Goal: Task Accomplishment & Management: Complete application form

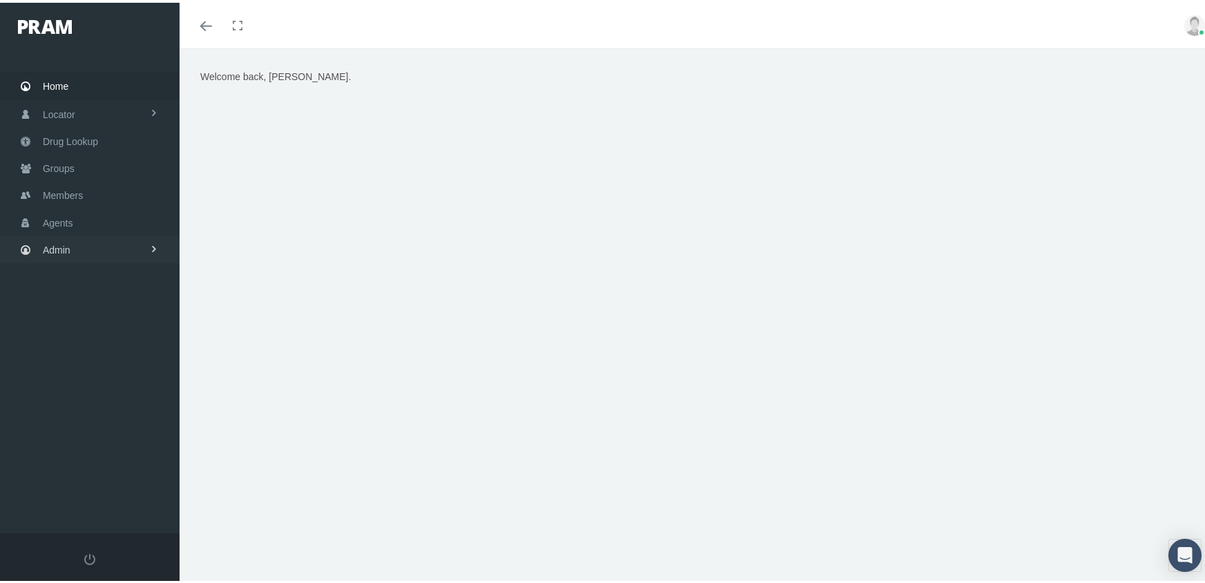
click at [52, 238] on span "Admin" at bounding box center [57, 247] width 28 height 26
click at [121, 468] on span "Eligibility File Uploads" at bounding box center [104, 479] width 94 height 23
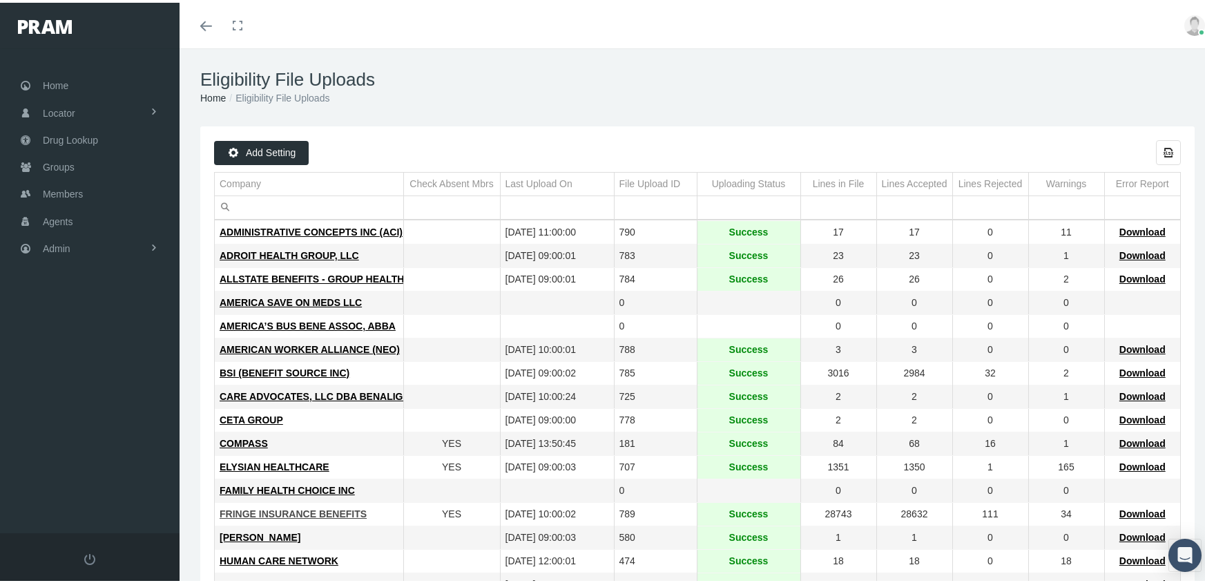
click at [287, 512] on span "FRINGE INSURANCE BENEFITS" at bounding box center [293, 511] width 147 height 11
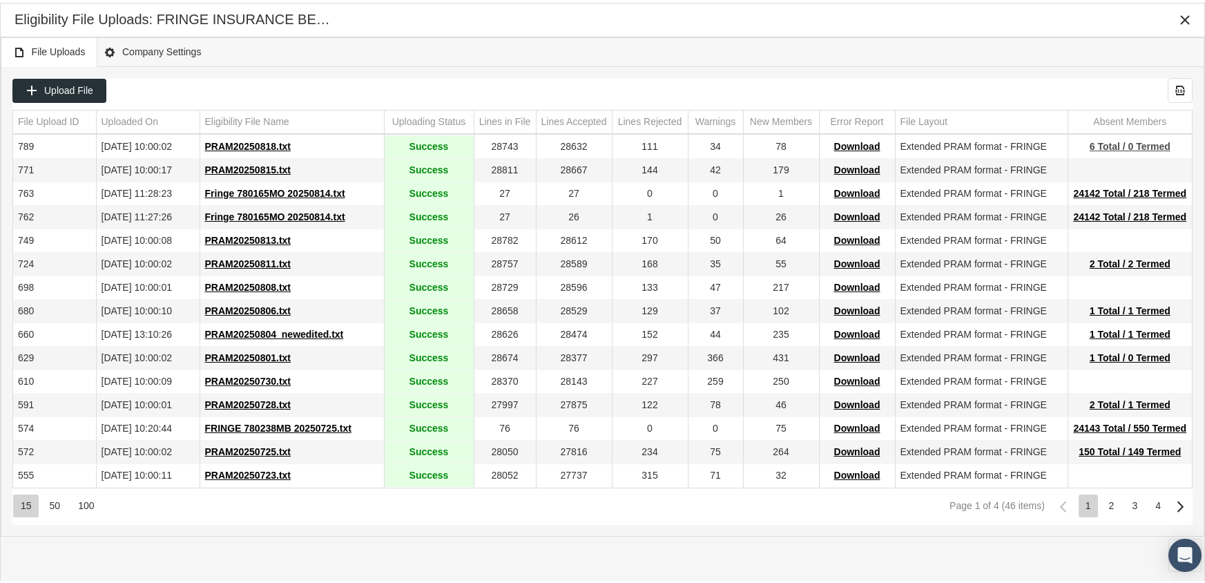
click at [1109, 140] on span "6 Total / 0 Termed" at bounding box center [1130, 143] width 81 height 11
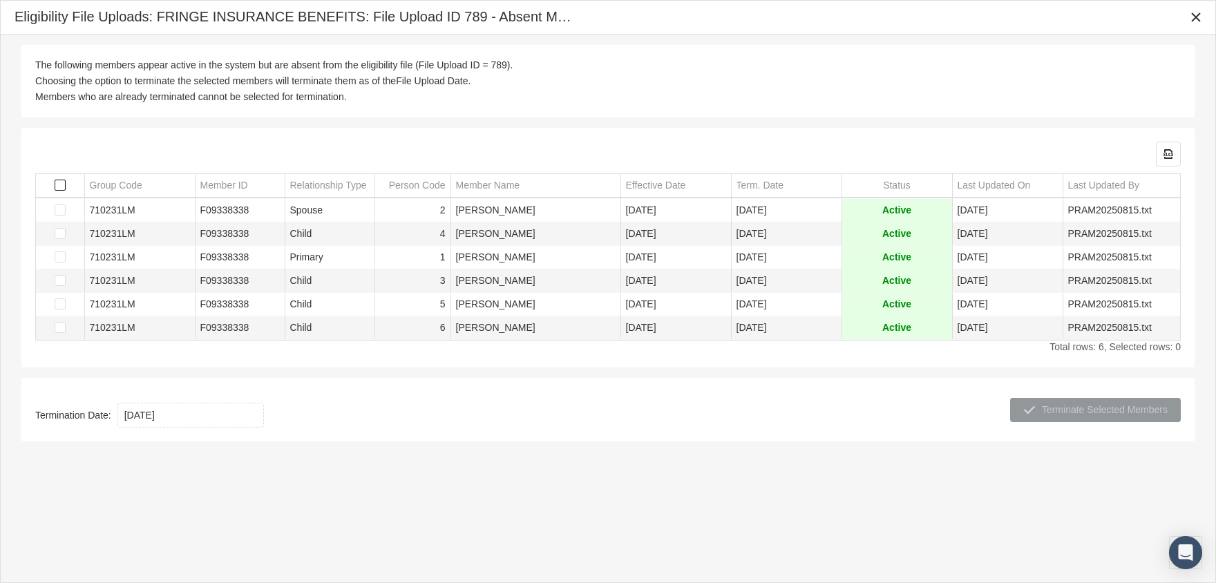
click at [61, 181] on span "Select all" at bounding box center [60, 185] width 11 height 11
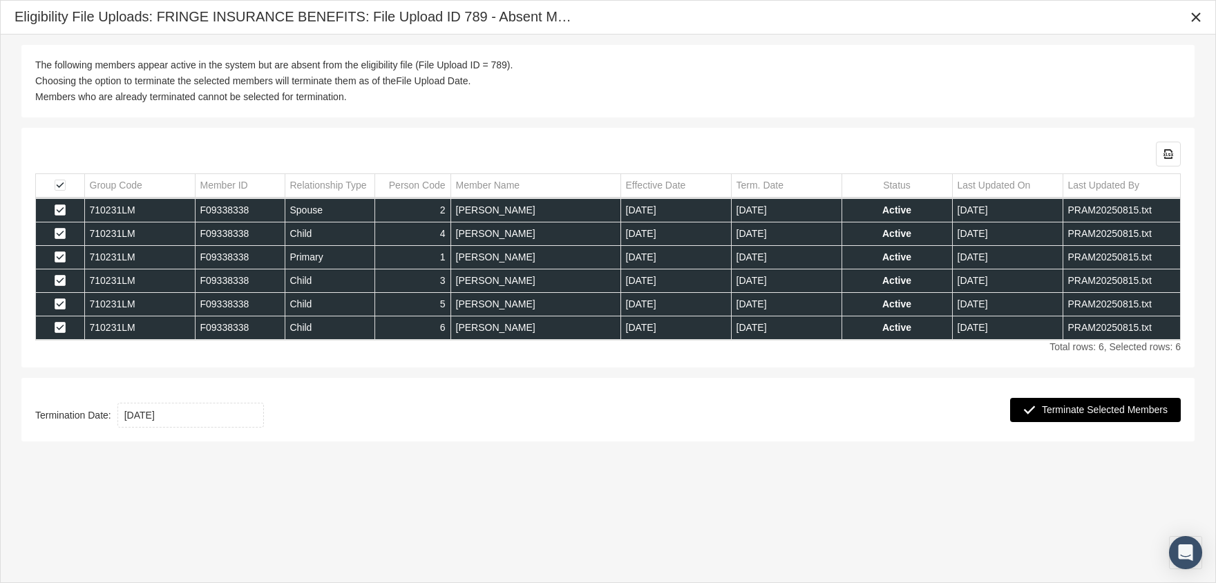
click at [1111, 404] on span "Terminate Selected Members" at bounding box center [1104, 409] width 126 height 11
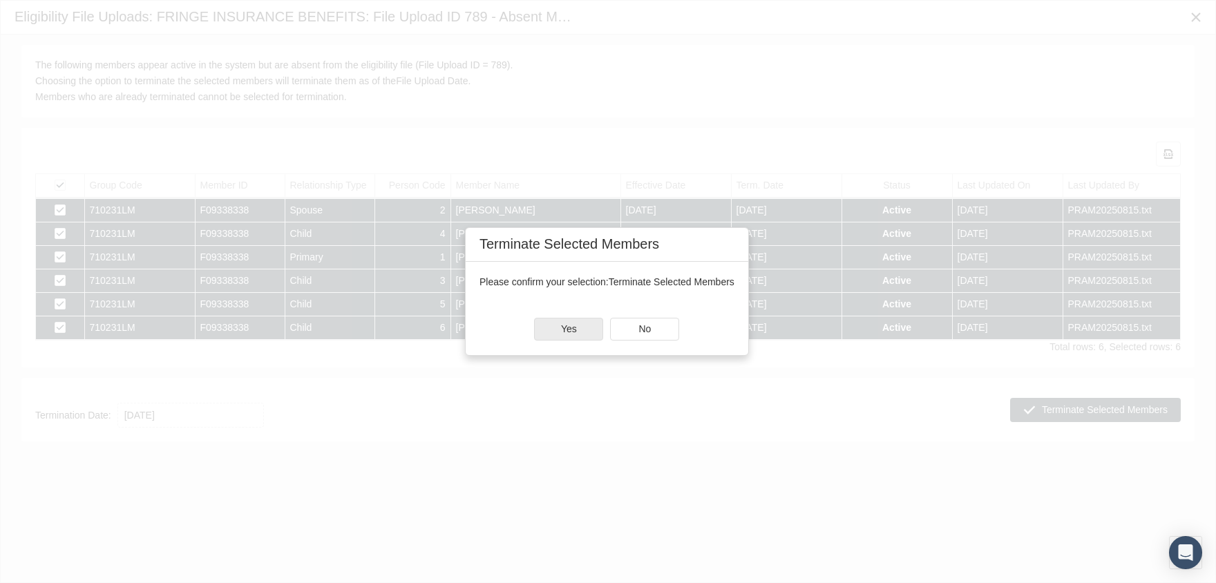
click at [579, 326] on div "Yes" at bounding box center [569, 328] width 68 height 21
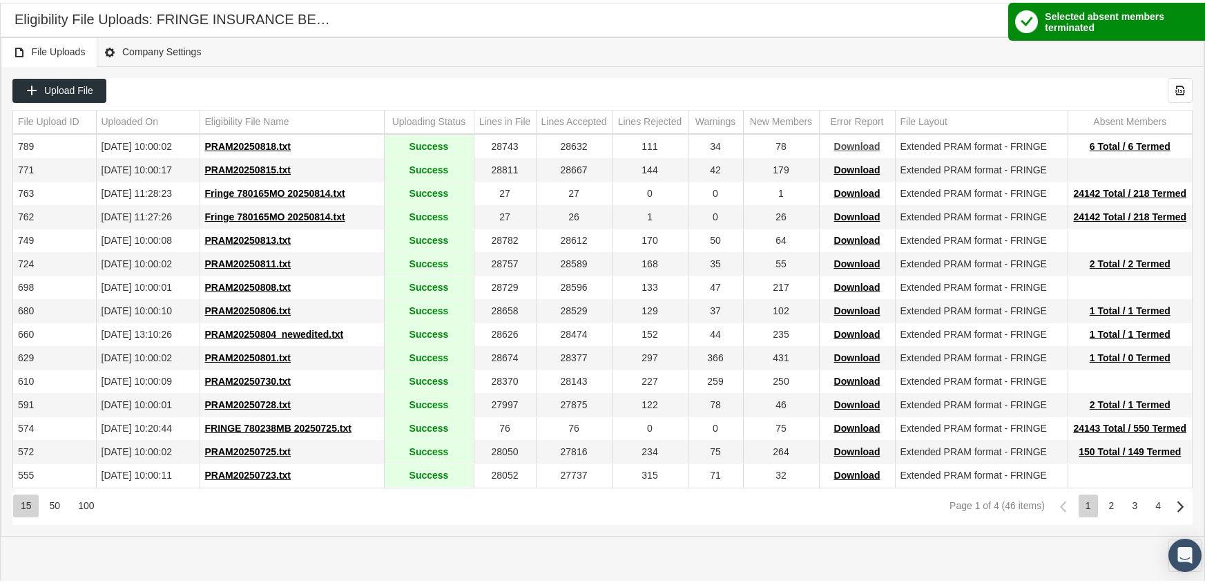
click at [869, 140] on span "Download" at bounding box center [857, 143] width 46 height 11
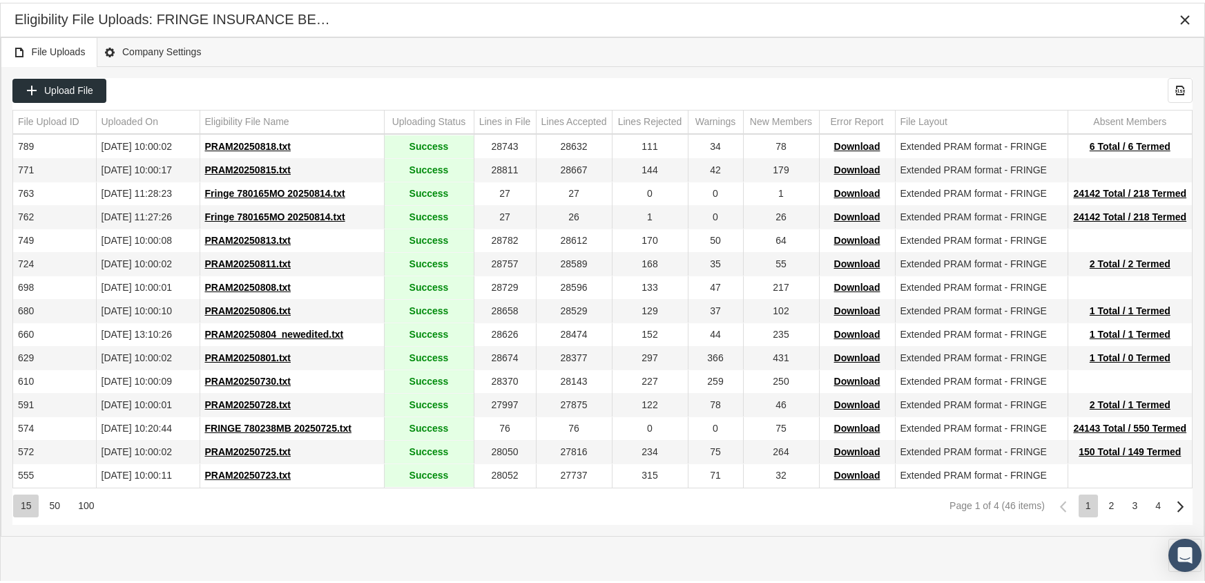
click at [794, 64] on div "Upload File Export all data to Excel File Upload ID Uploaded On Eligibility Fil…" at bounding box center [602, 298] width 1202 height 469
click at [1184, 13] on icon "Close" at bounding box center [1185, 17] width 12 height 12
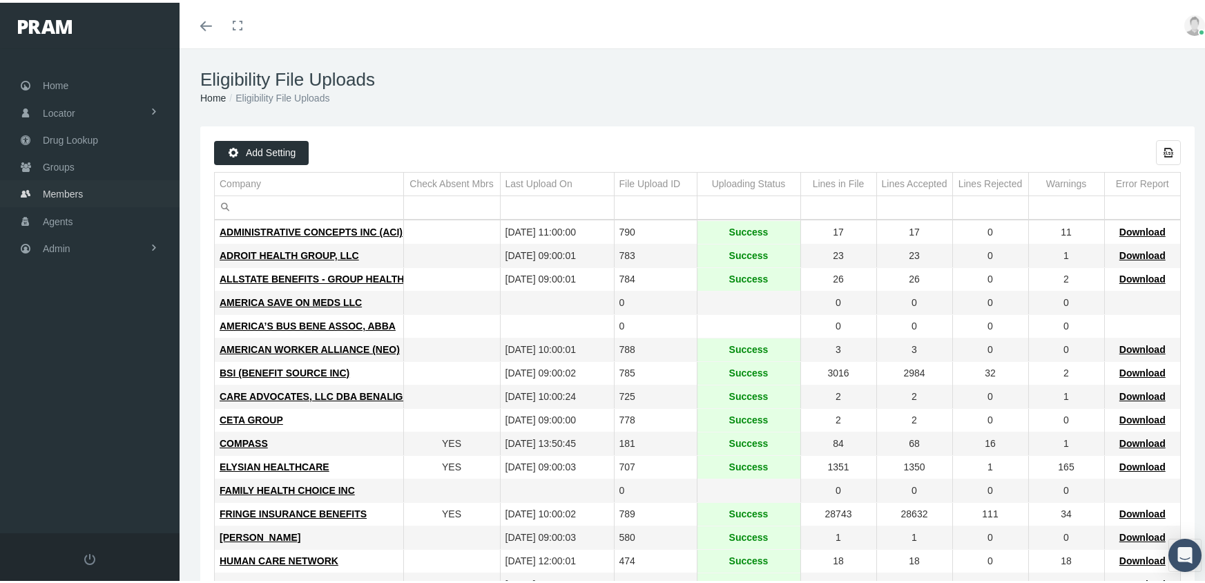
click at [65, 189] on span "Members" at bounding box center [63, 191] width 40 height 26
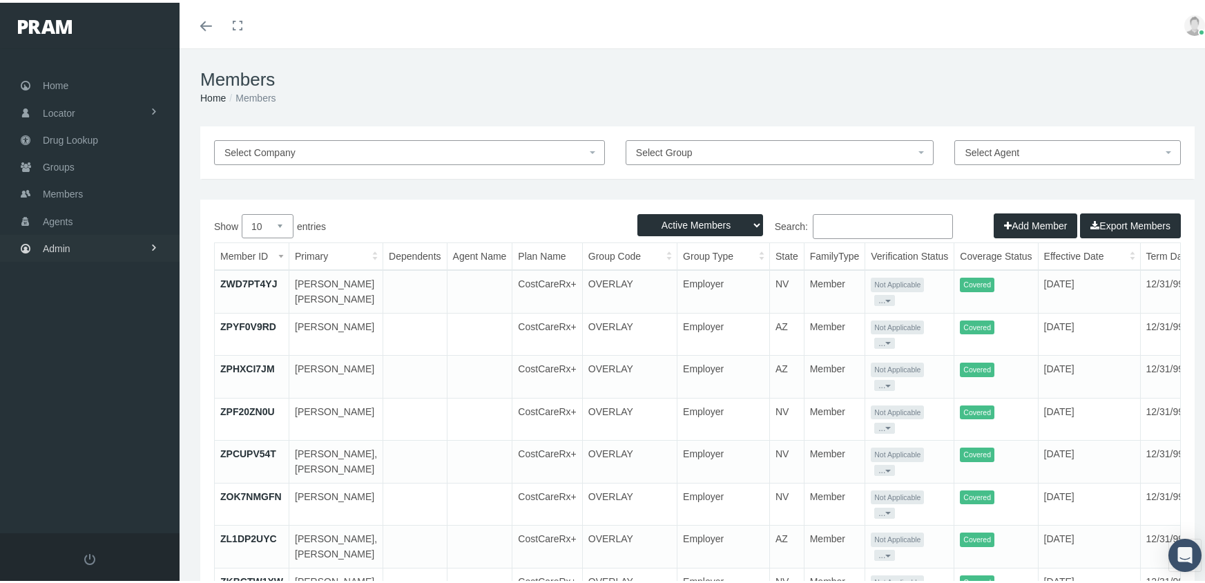
click at [70, 237] on span "Admin" at bounding box center [57, 246] width 28 height 26
click at [123, 467] on span "Eligibility File Uploads" at bounding box center [104, 478] width 94 height 23
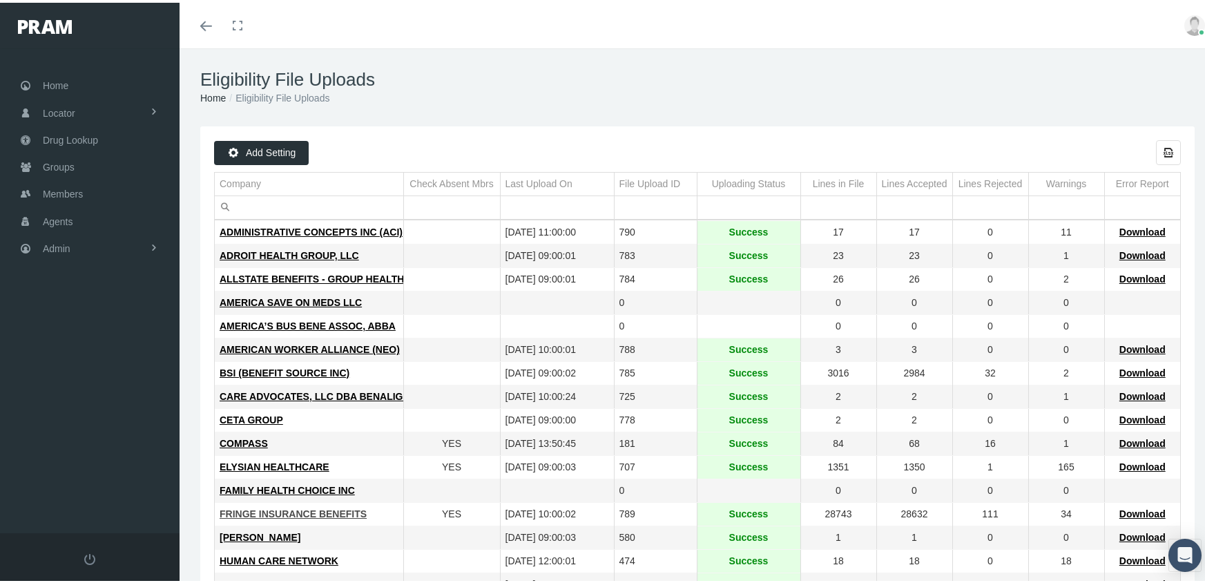
click at [309, 512] on span "FRINGE INSURANCE BENEFITS" at bounding box center [293, 511] width 147 height 11
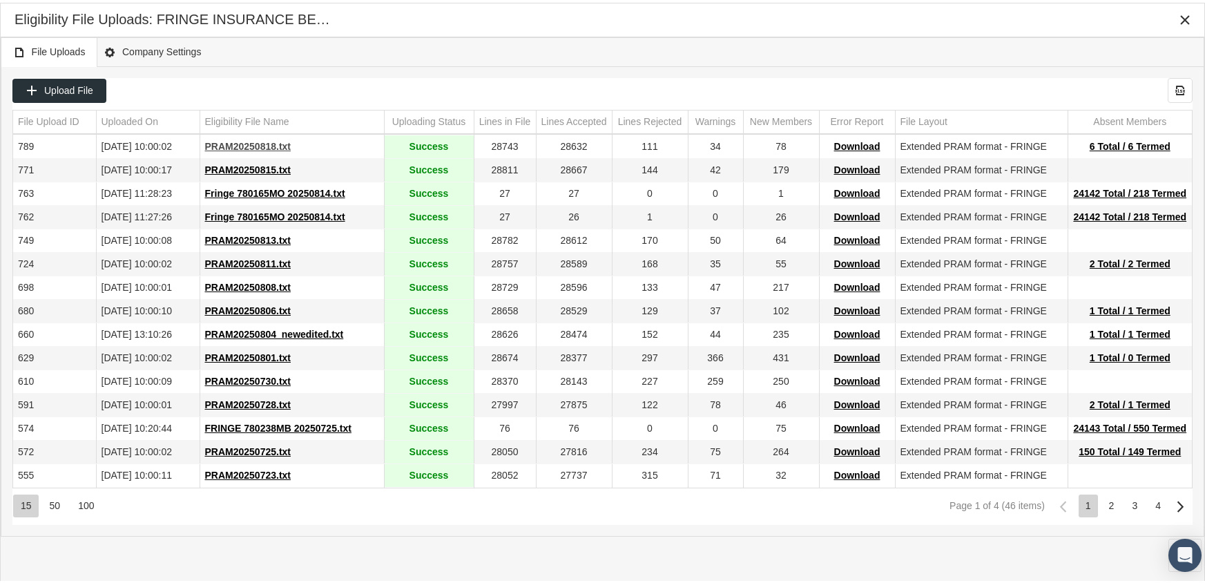
click at [259, 144] on span "PRAM20250818.txt" at bounding box center [248, 143] width 86 height 11
click at [826, 17] on div "Eligibility File Uploads: FRINGE INSURANCE BENEFITS" at bounding box center [603, 17] width 1176 height 25
click at [1186, 17] on icon "Close" at bounding box center [1185, 17] width 12 height 12
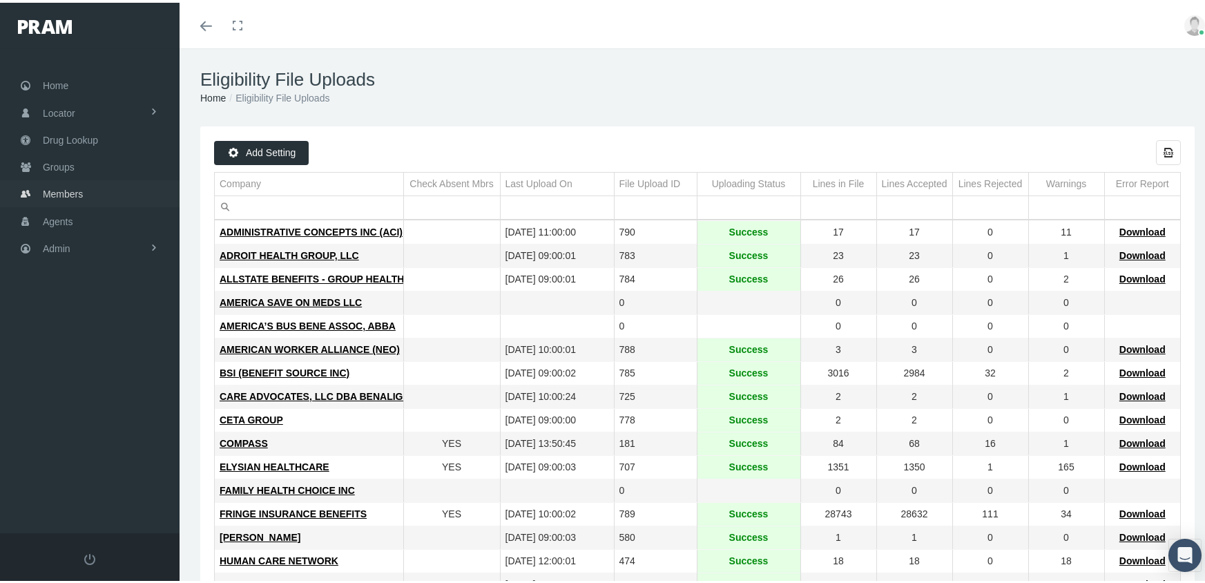
click at [63, 179] on span "Members" at bounding box center [63, 191] width 40 height 26
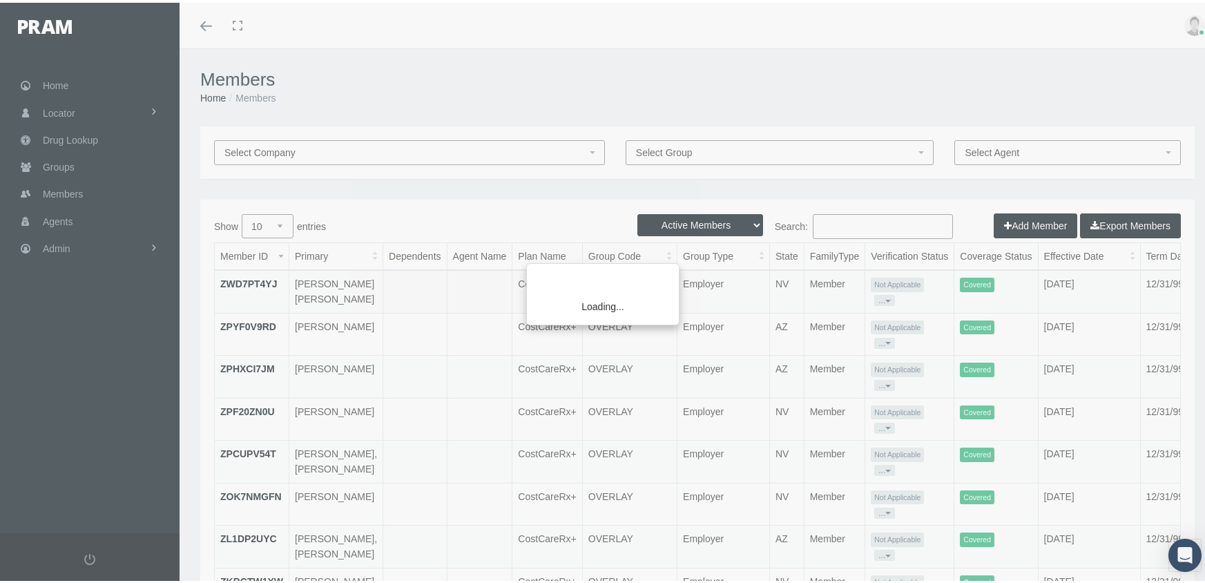
click at [666, 222] on div "Loading..." at bounding box center [602, 291] width 1205 height 583
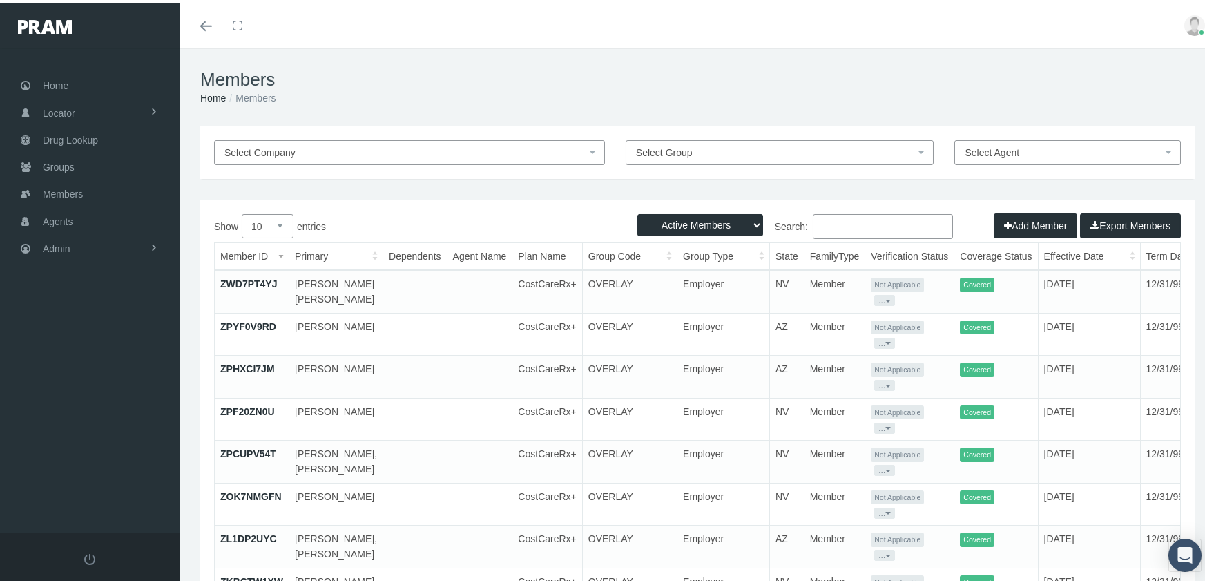
click at [666, 222] on select "Active Members Terminated Members Active & Terminated" at bounding box center [700, 222] width 126 height 22
select select "3"
click at [637, 211] on select "Active Members Terminated Members Active & Terminated" at bounding box center [700, 222] width 126 height 22
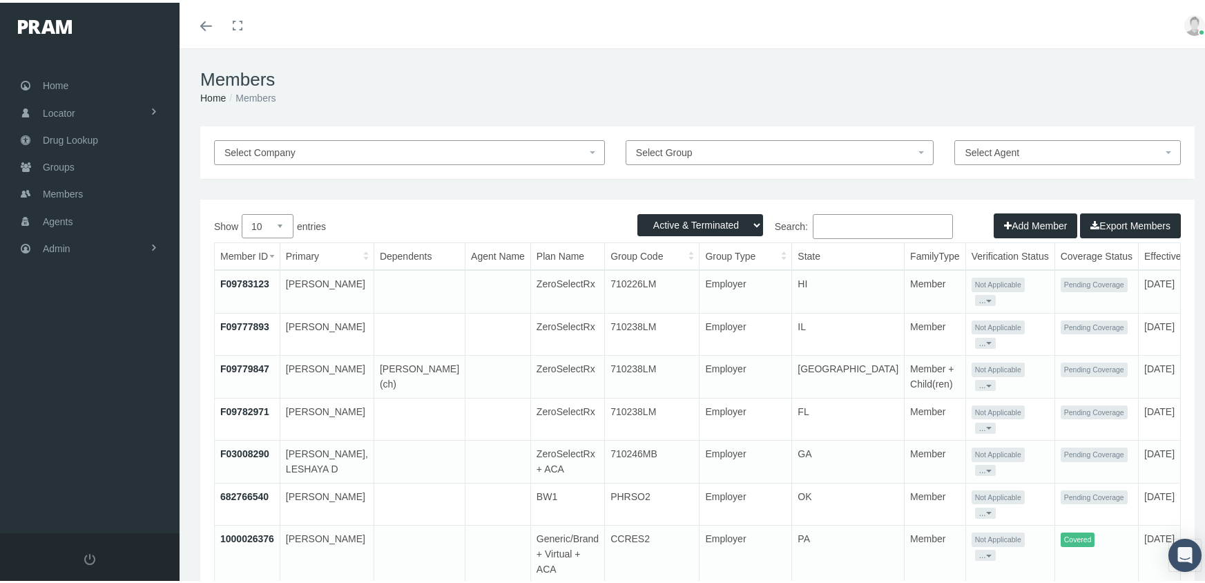
click at [834, 225] on input "Search:" at bounding box center [883, 223] width 140 height 25
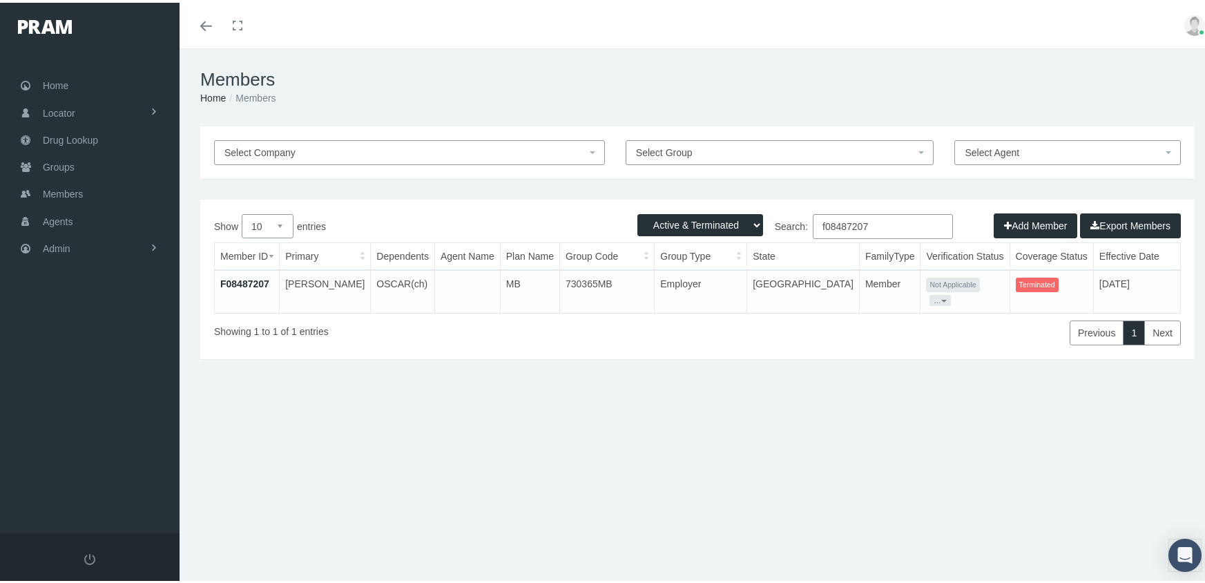
type input "f08487207"
click at [246, 277] on link "F08487207" at bounding box center [244, 281] width 49 height 11
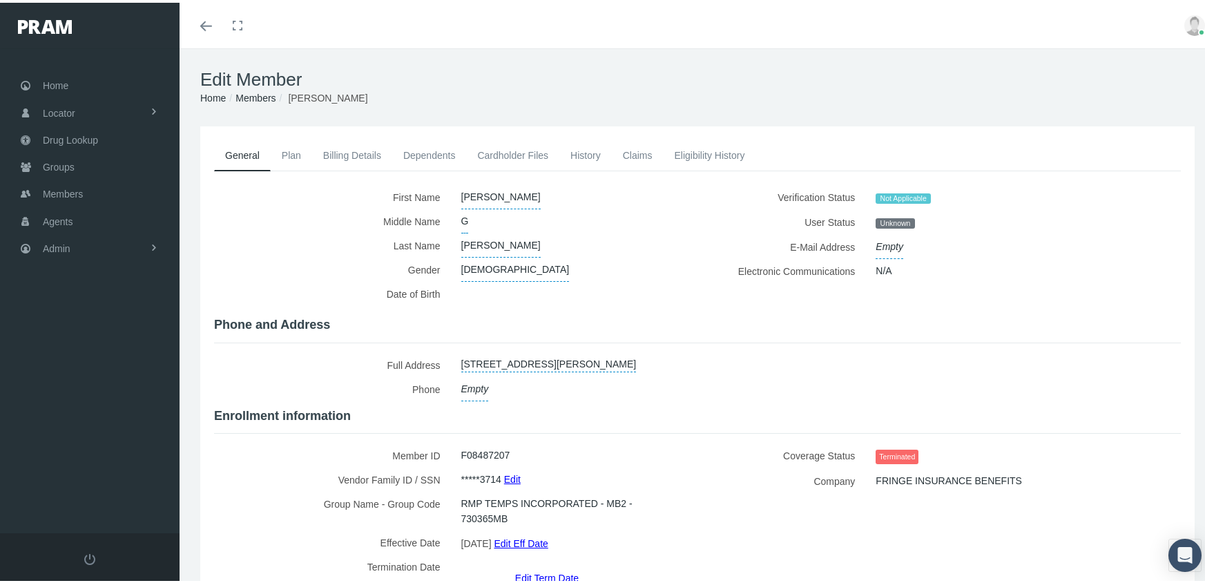
click at [542, 565] on link "Edit Term Date" at bounding box center [547, 575] width 64 height 20
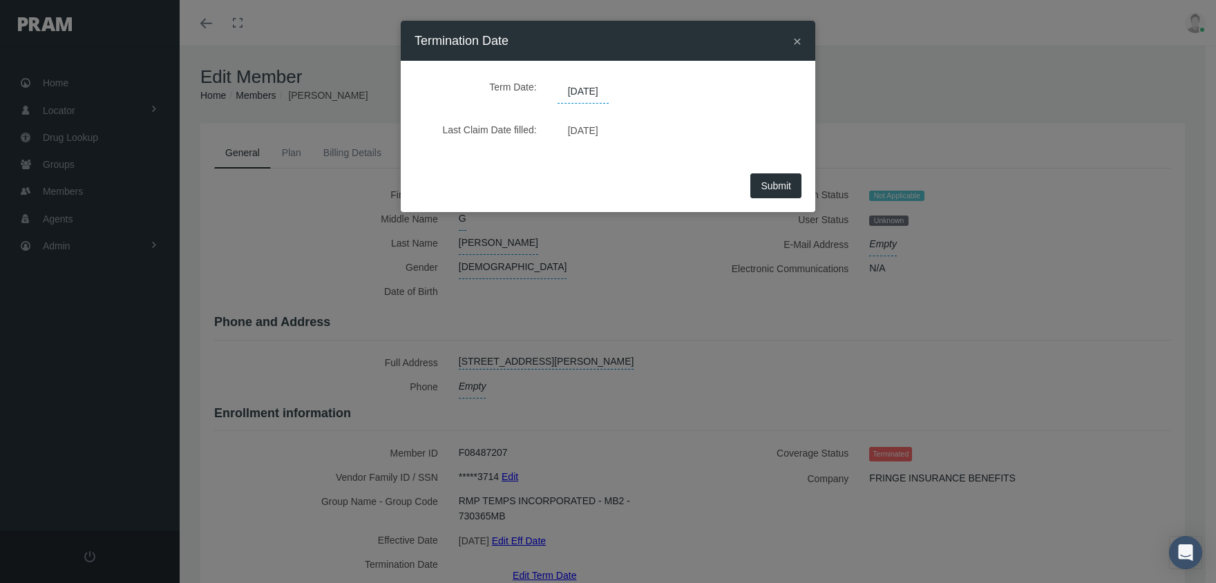
click at [608, 93] on span "[DATE]" at bounding box center [582, 91] width 51 height 23
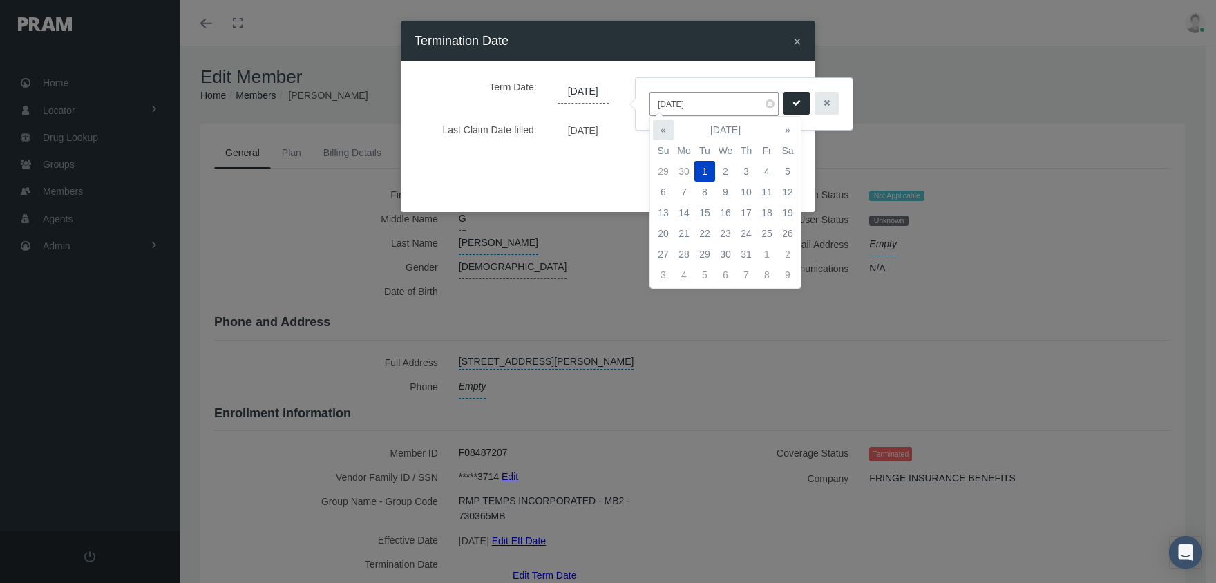
click at [665, 126] on th "«" at bounding box center [663, 129] width 21 height 21
click at [682, 271] on td "30" at bounding box center [683, 275] width 21 height 21
type input "[DATE]"
click at [783, 99] on button "submit" at bounding box center [796, 103] width 26 height 23
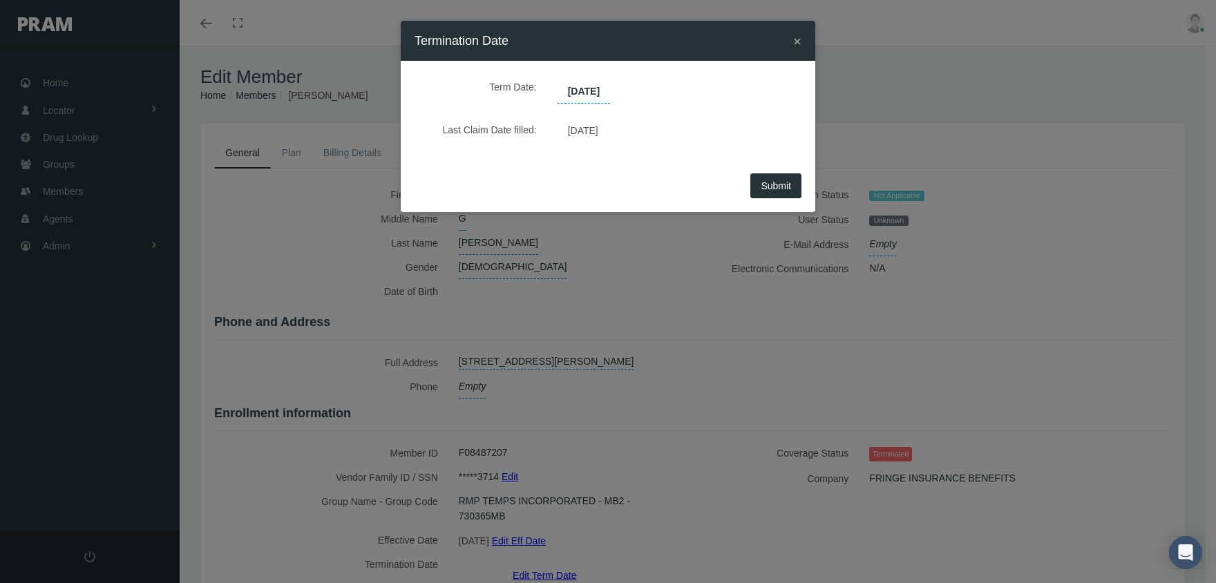
click at [781, 176] on button "Submit" at bounding box center [775, 185] width 51 height 25
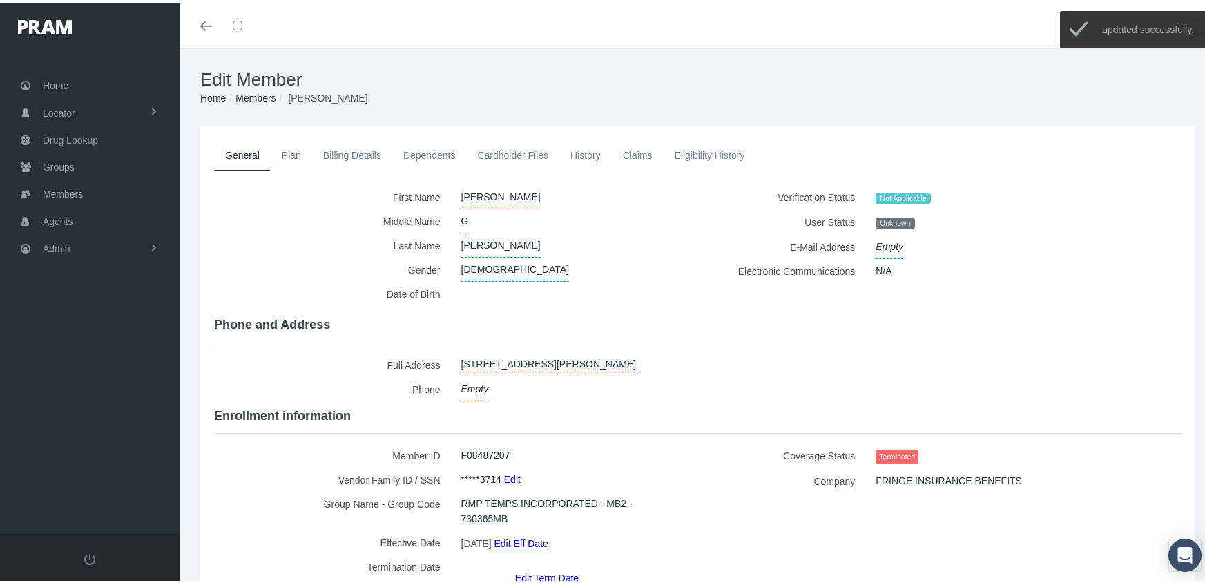
click at [261, 95] on link "Members" at bounding box center [256, 95] width 40 height 11
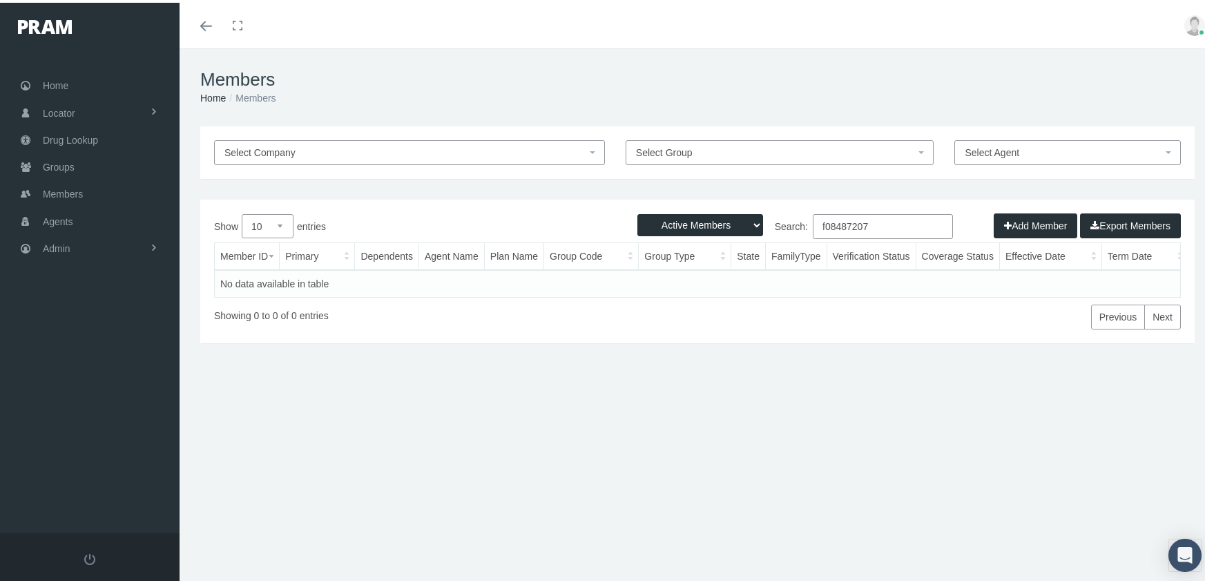
click at [693, 222] on select "Active Members Terminated Members Active & Terminated" at bounding box center [700, 222] width 126 height 22
select select "3"
click at [637, 211] on select "Active Members Terminated Members Active & Terminated" at bounding box center [700, 222] width 126 height 22
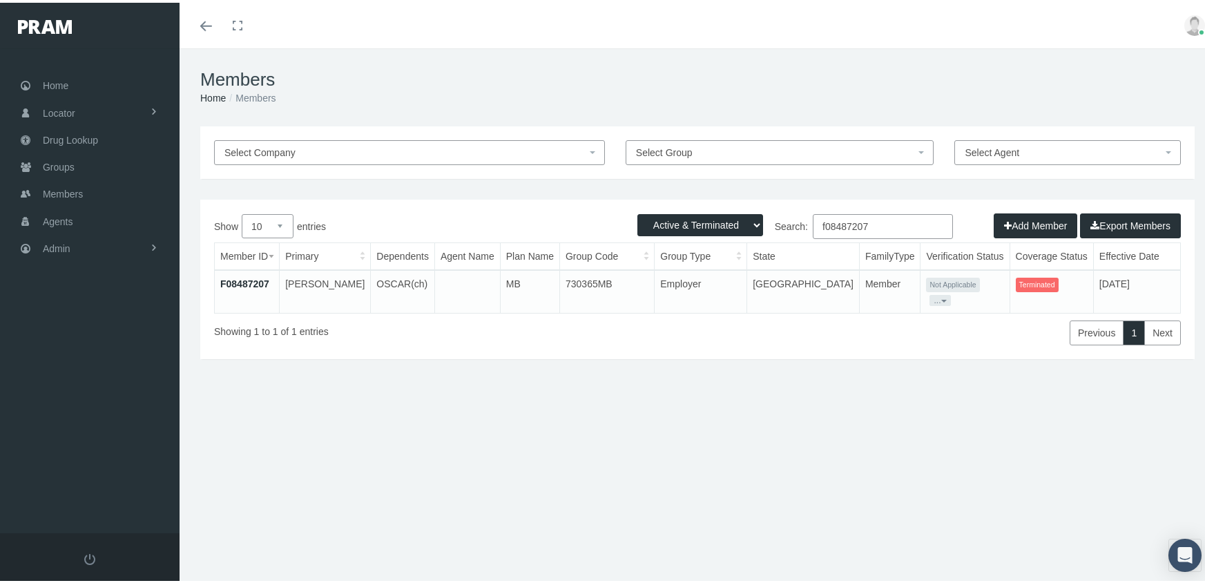
click at [875, 224] on input "f08487207" at bounding box center [883, 223] width 140 height 25
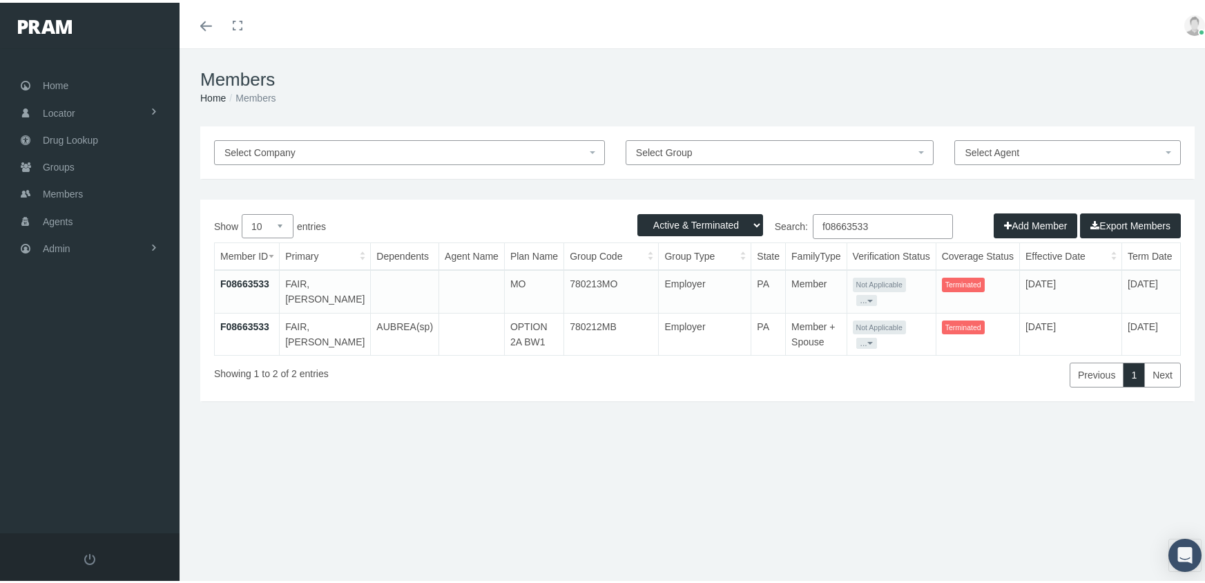
type input "f08663533"
click at [258, 318] on link "F08663533" at bounding box center [244, 323] width 49 height 11
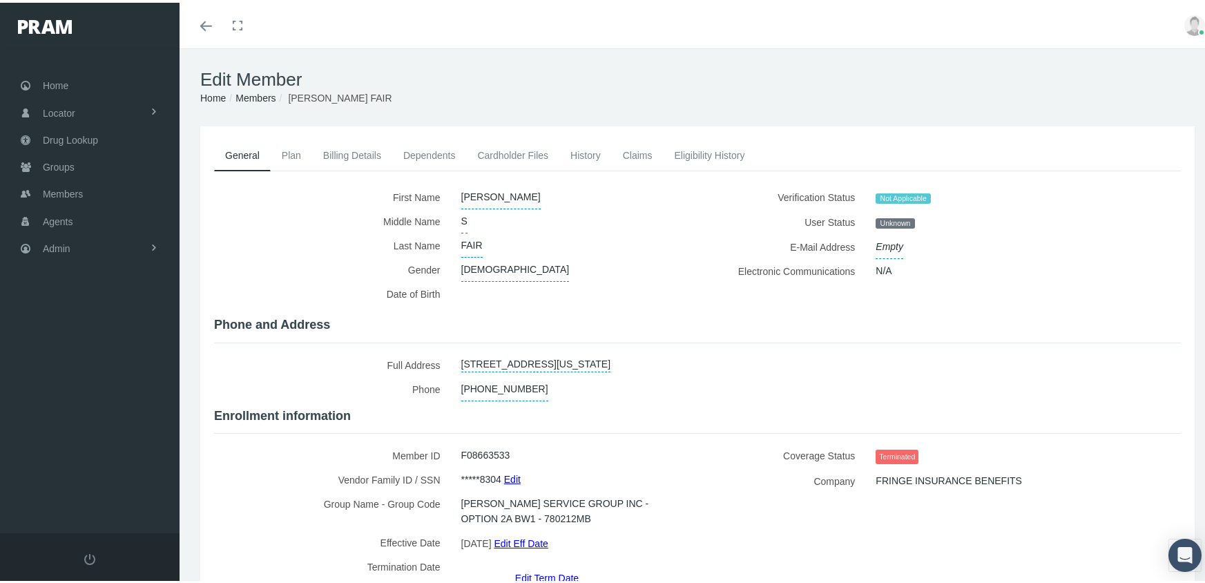
click at [566, 565] on link "Edit Term Date" at bounding box center [547, 575] width 64 height 20
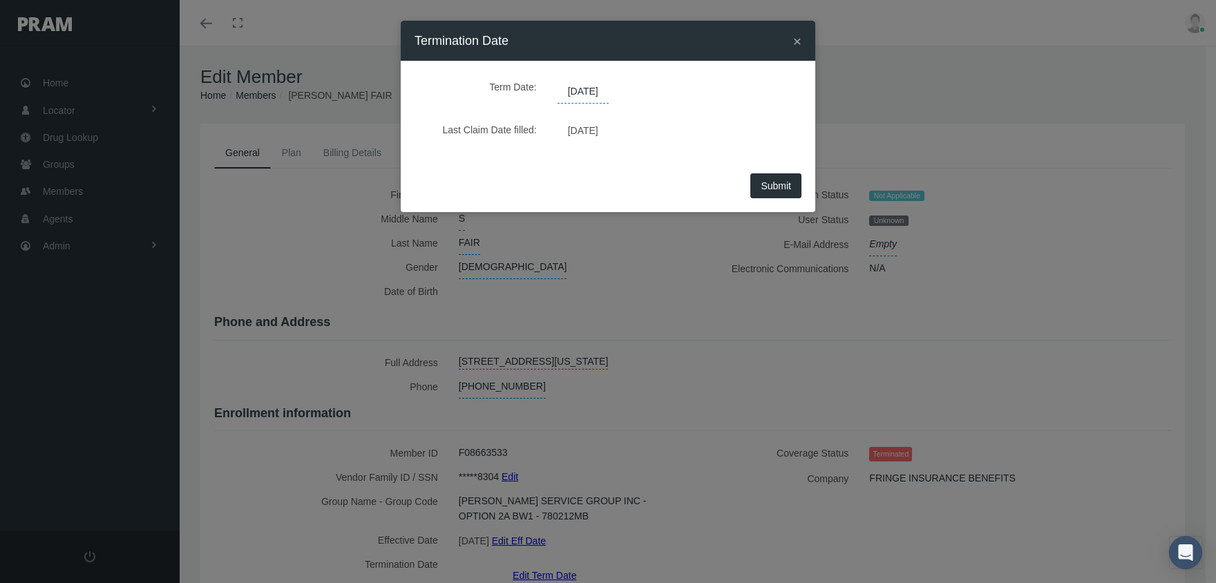
click at [604, 87] on span "[DATE]" at bounding box center [582, 91] width 51 height 23
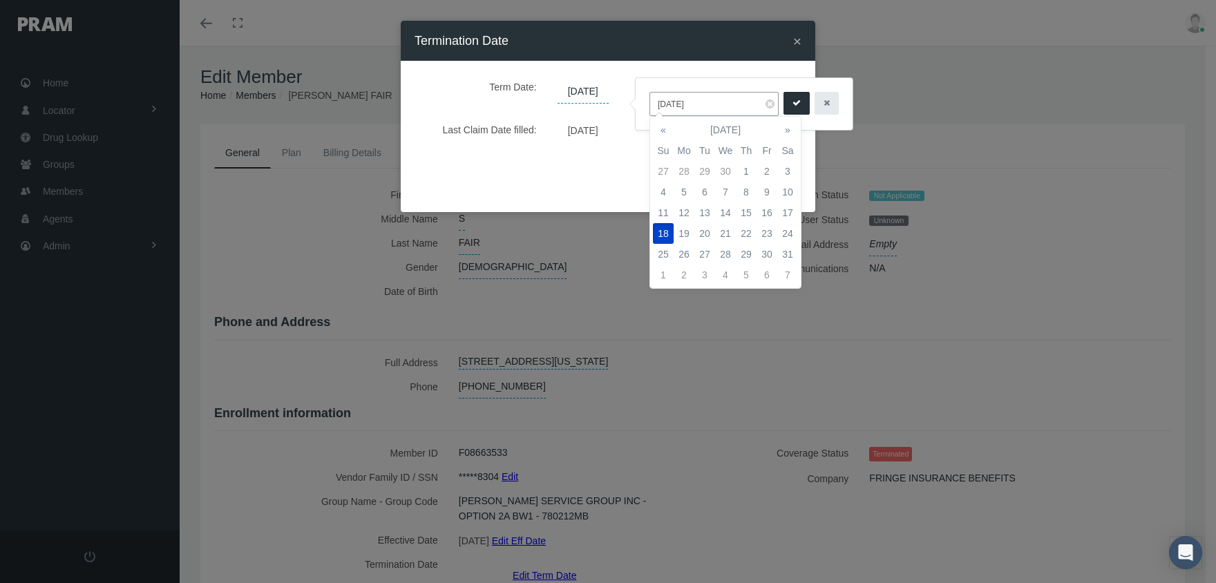
drag, startPoint x: 713, startPoint y: 99, endPoint x: 638, endPoint y: 97, distance: 74.6
click at [638, 97] on div "[DATE]" at bounding box center [743, 104] width 217 height 52
type input "[DATE]"
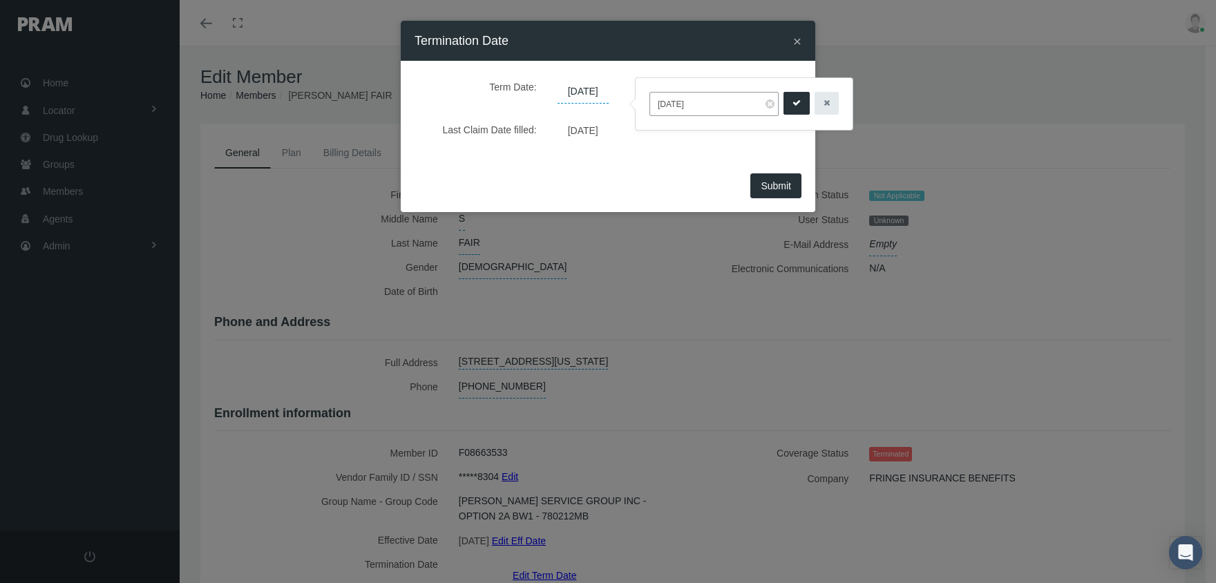
click at [783, 106] on button "submit" at bounding box center [796, 103] width 26 height 23
click at [758, 179] on button "Submit" at bounding box center [775, 185] width 51 height 25
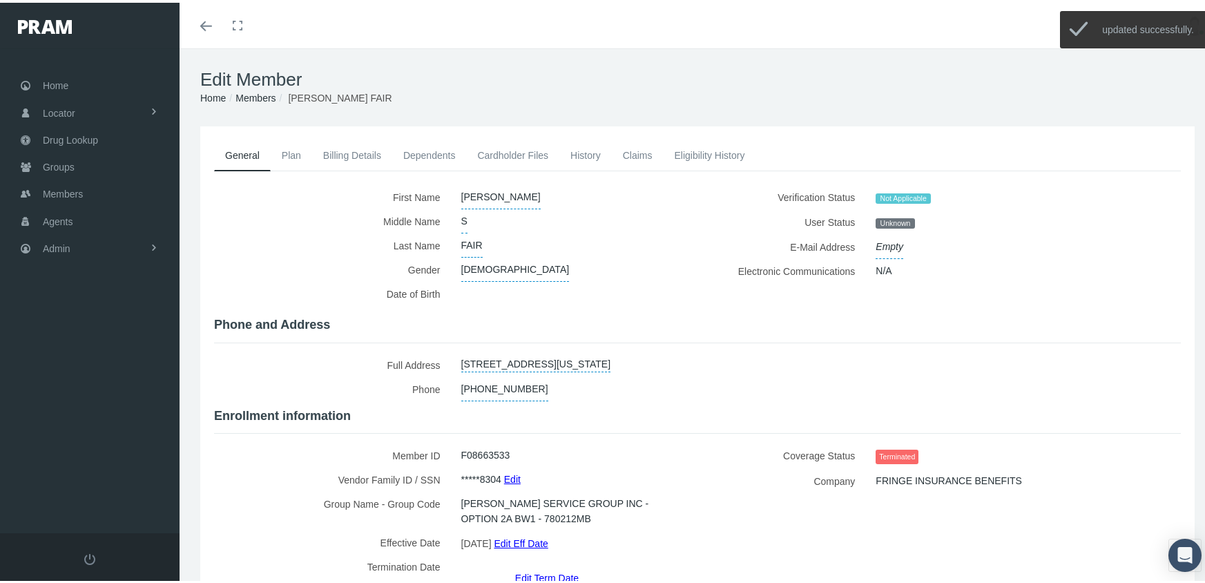
click at [245, 93] on link "Members" at bounding box center [256, 95] width 40 height 11
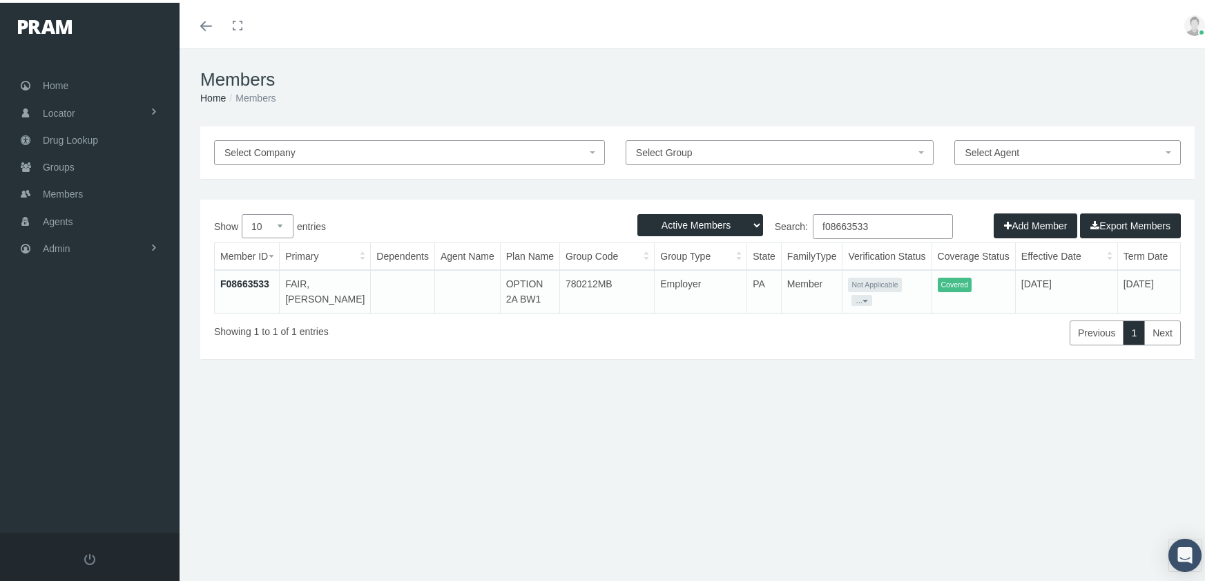
click at [662, 224] on select "Active Members Terminated Members Active & Terminated" at bounding box center [700, 222] width 126 height 22
select select "3"
click at [637, 211] on select "Active Members Terminated Members Active & Terminated" at bounding box center [700, 222] width 126 height 22
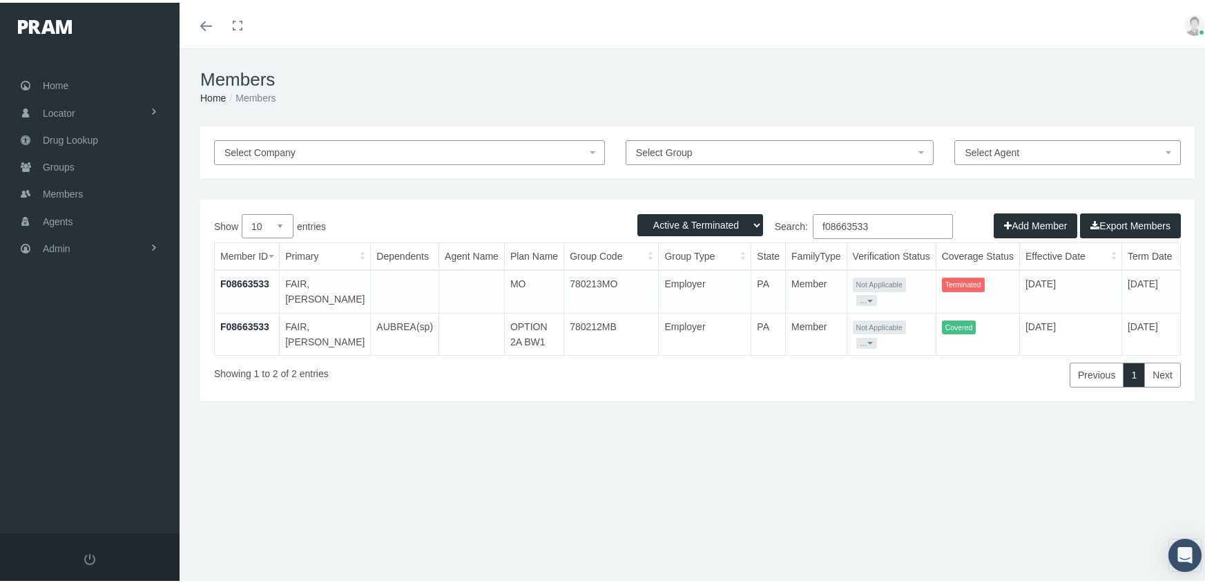
click at [870, 222] on input "f08663533" at bounding box center [883, 223] width 140 height 25
type input "f08663533"
click at [68, 188] on span "Members" at bounding box center [63, 191] width 40 height 26
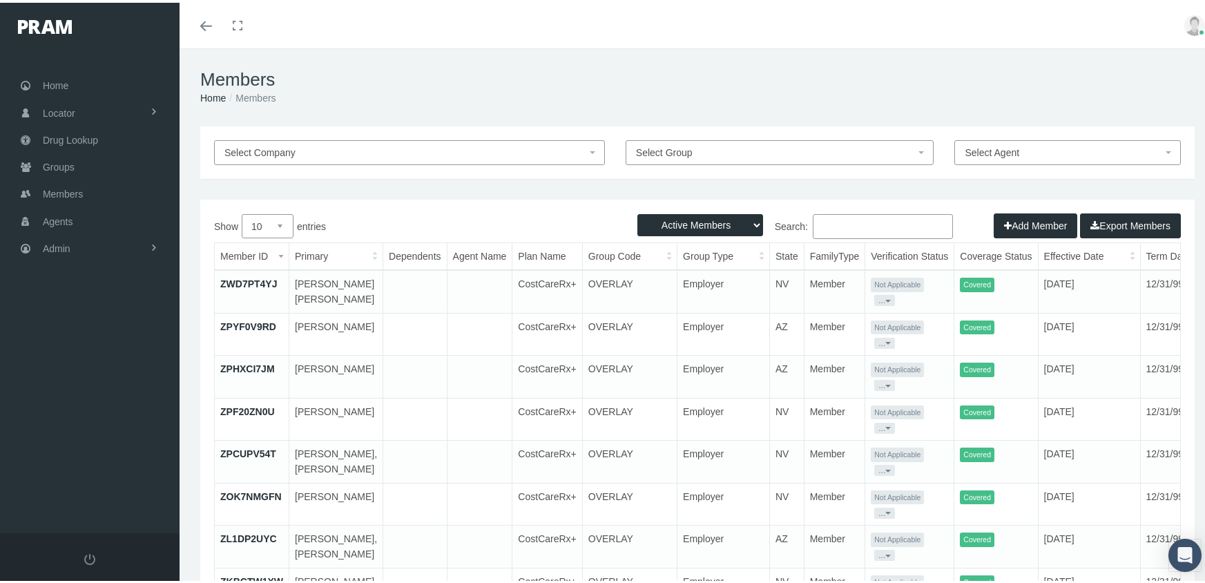
click at [1014, 223] on button "Add Member" at bounding box center [1036, 223] width 84 height 25
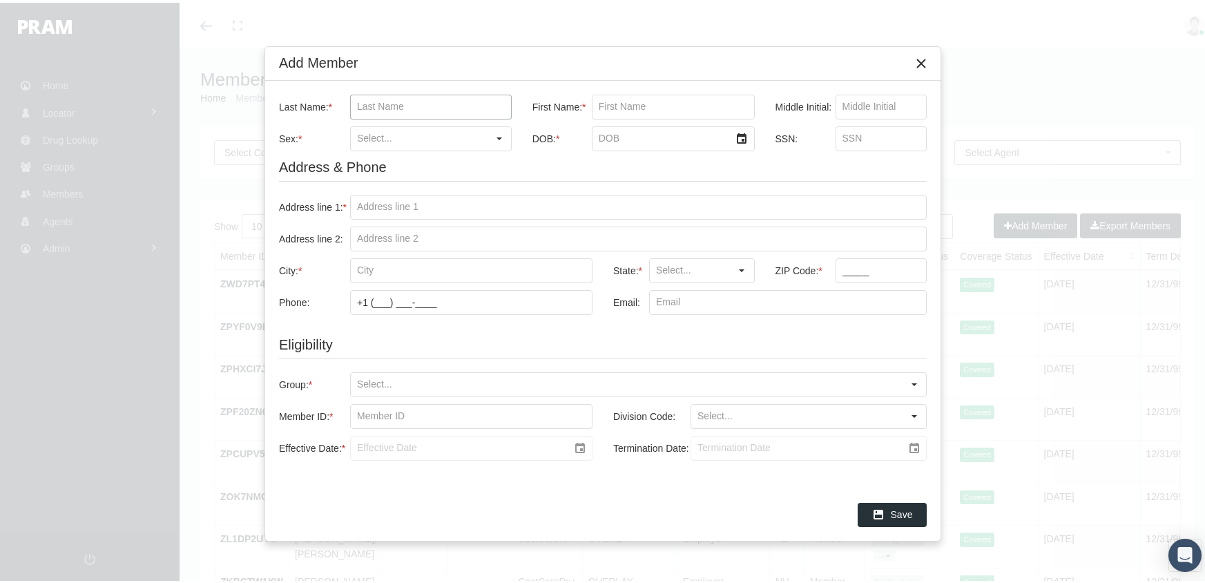
click at [400, 110] on input "Last Name: *" at bounding box center [431, 104] width 160 height 23
type input "enderton"
type input "richard"
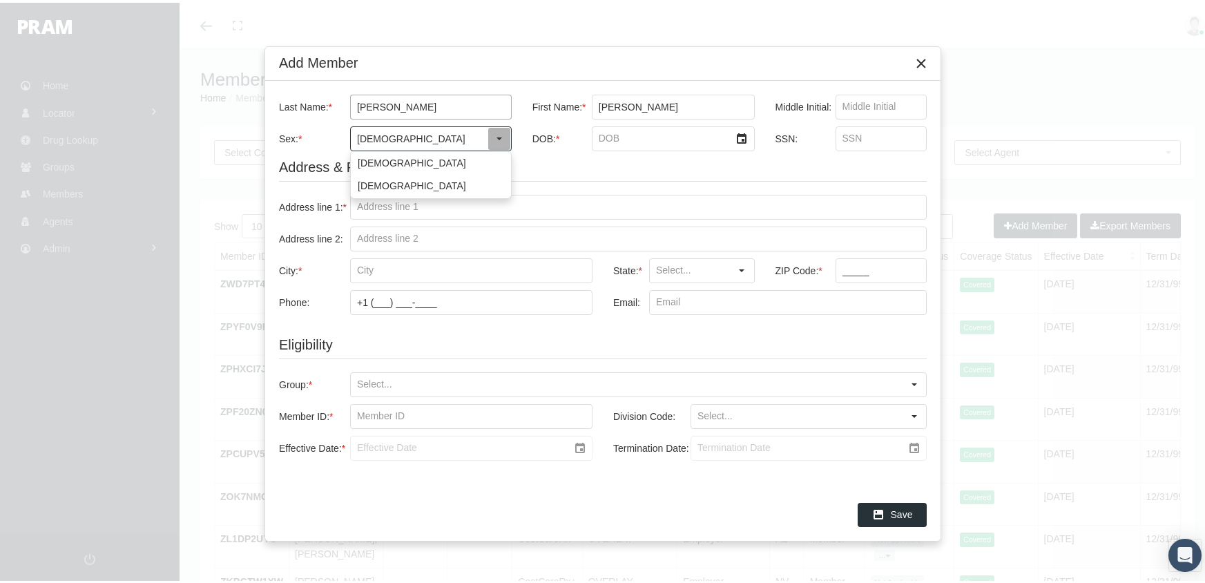
type input "[DEMOGRAPHIC_DATA]"
type input "8/5/1973"
type input "592100117"
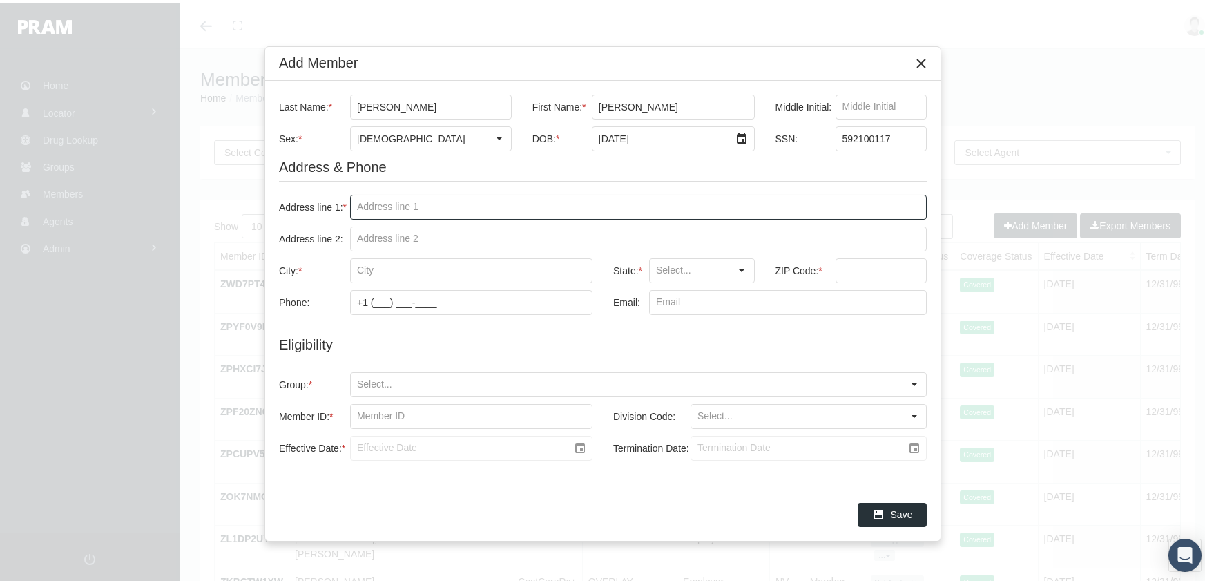
click at [383, 209] on input "Address line 1: *" at bounding box center [638, 204] width 575 height 23
type input "1109 oakdale st"
type input "paragould"
type input "AR"
type input "72450"
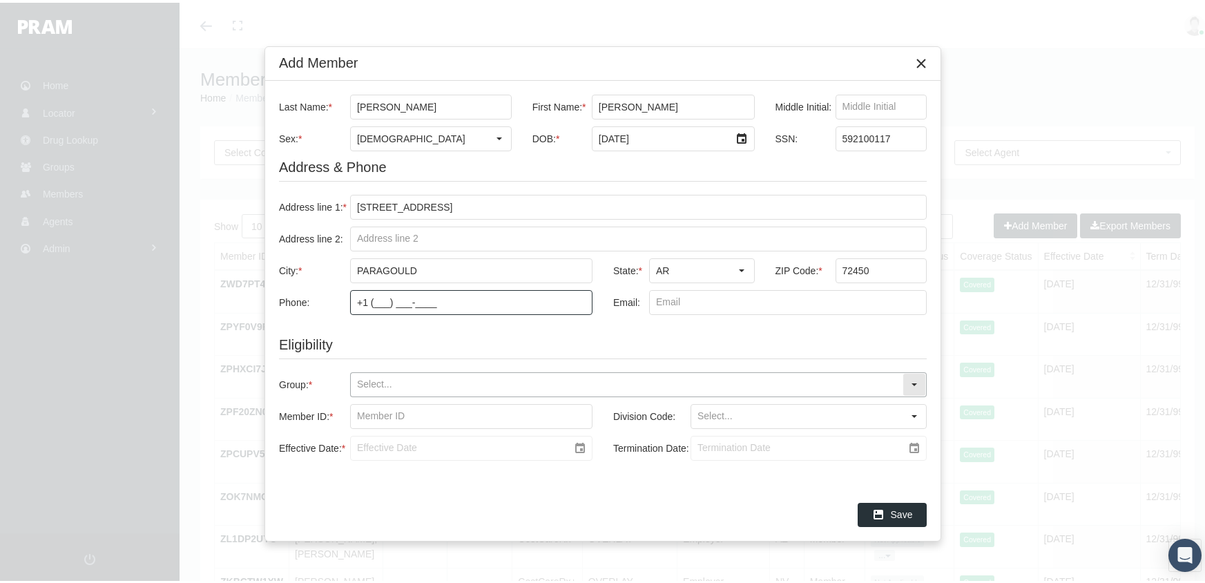
click at [386, 382] on input "Group: *" at bounding box center [627, 381] width 552 height 23
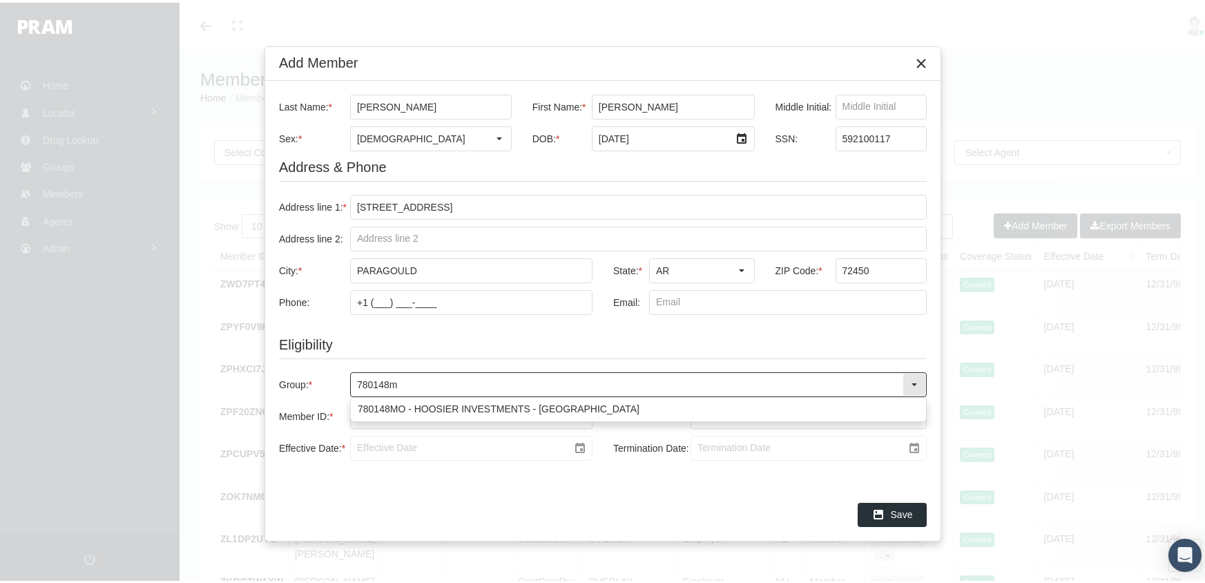
type input "780148mo"
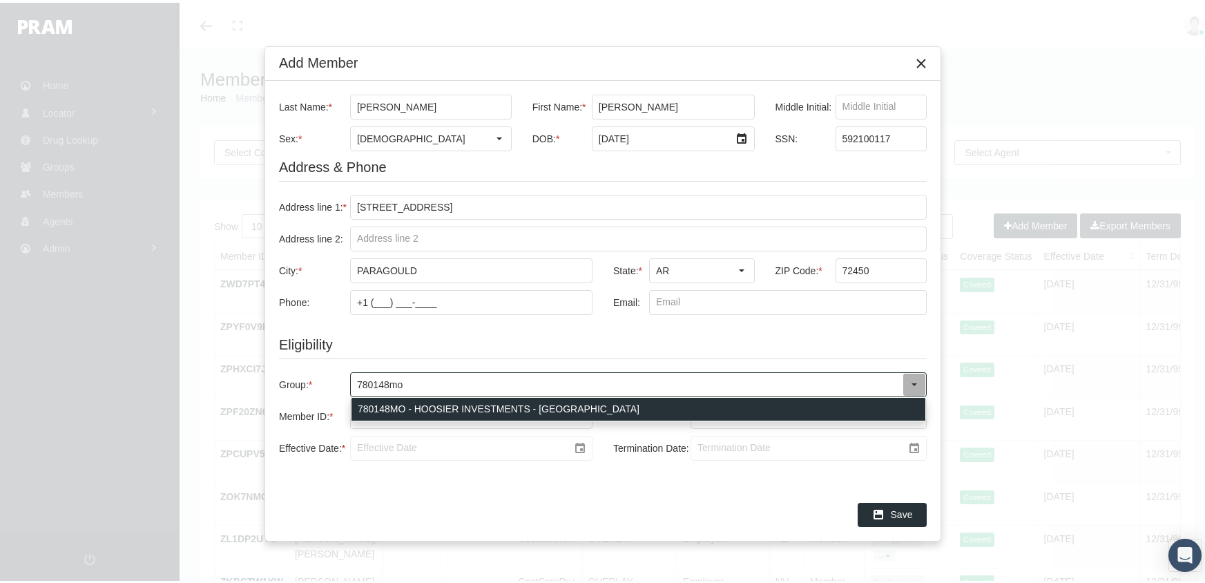
click at [465, 404] on div "780148MO - HOOSIER INVESTMENTS - [GEOGRAPHIC_DATA]" at bounding box center [639, 406] width 574 height 23
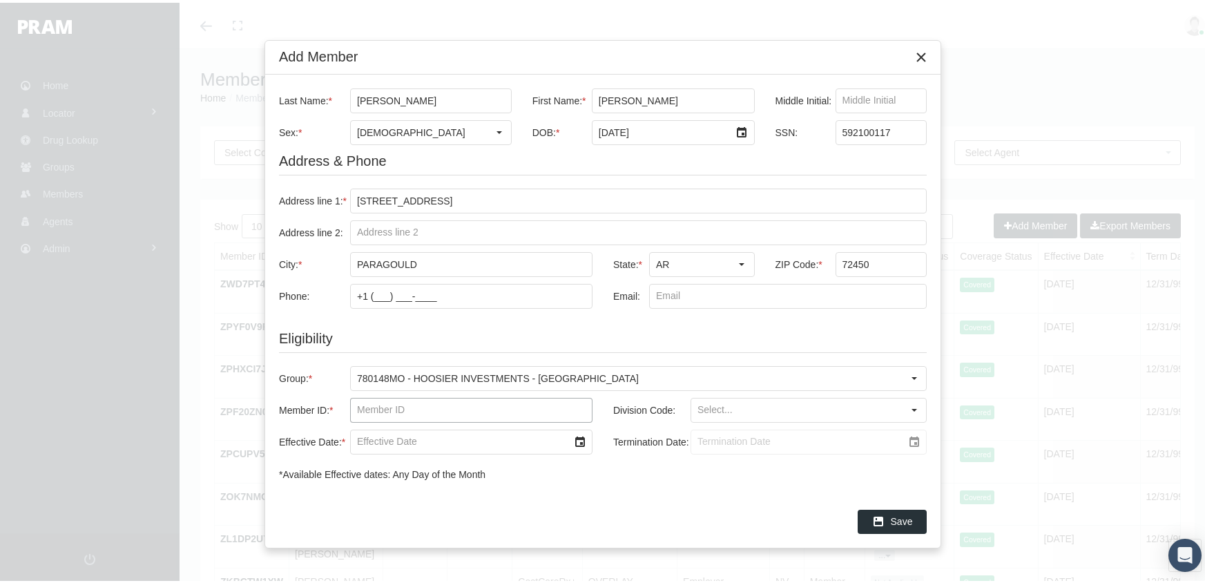
click at [361, 405] on input "Member ID: *" at bounding box center [471, 407] width 241 height 23
type input "f07402172"
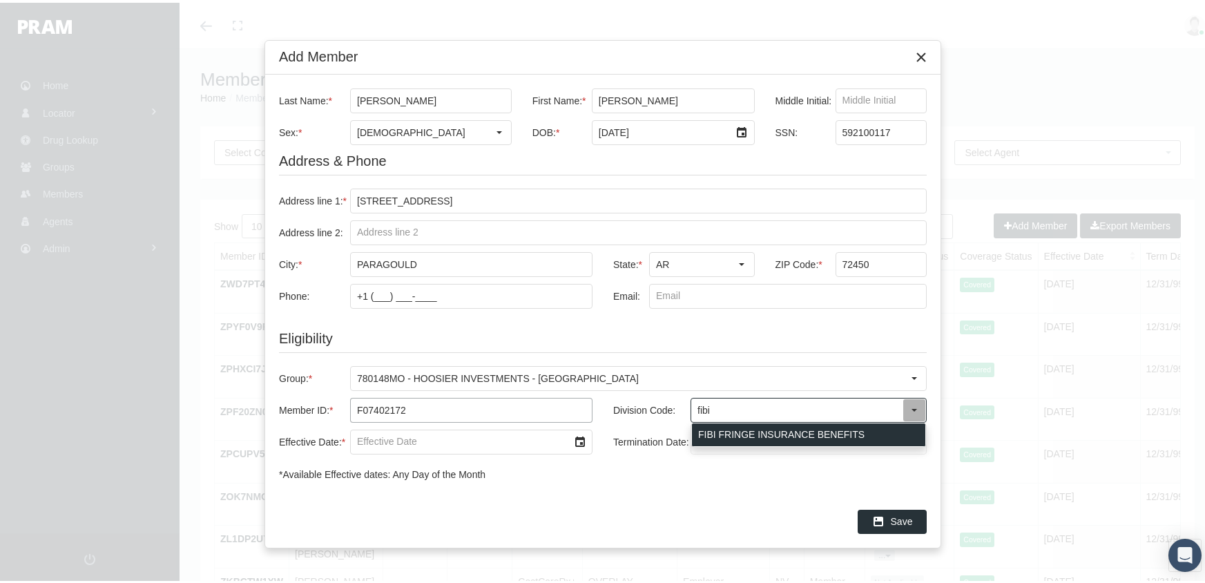
type input "FIBI FRINGE INSURANCE BENEFITS"
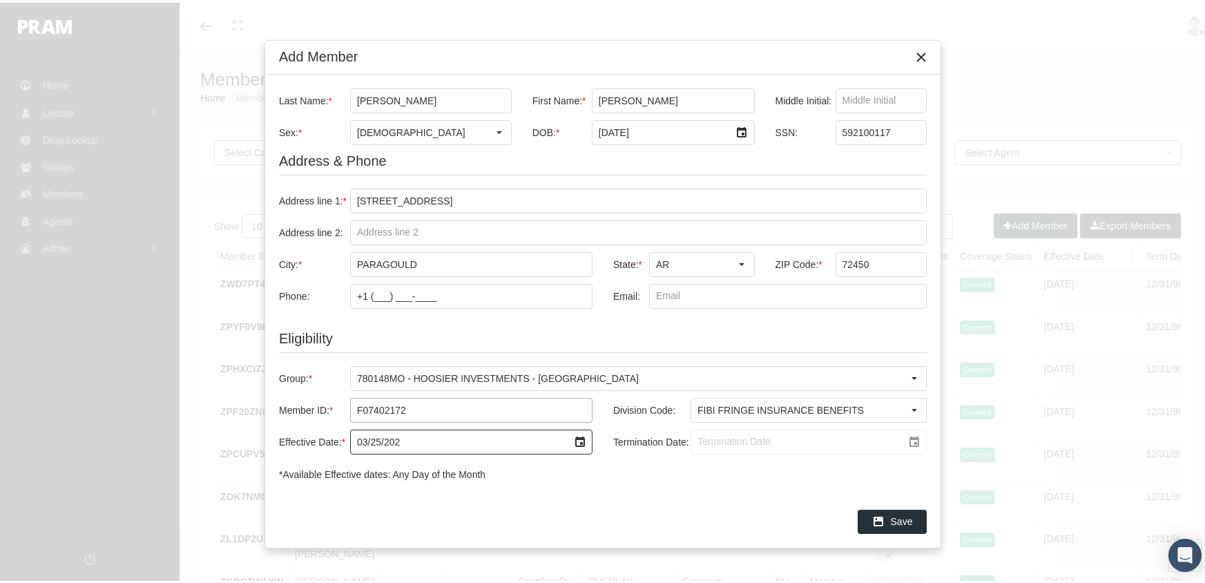
type input "03/25/2024"
click at [700, 441] on input "Termination Date:" at bounding box center [796, 438] width 211 height 23
type input "[DATE]"
click at [896, 520] on span "Save" at bounding box center [902, 518] width 22 height 11
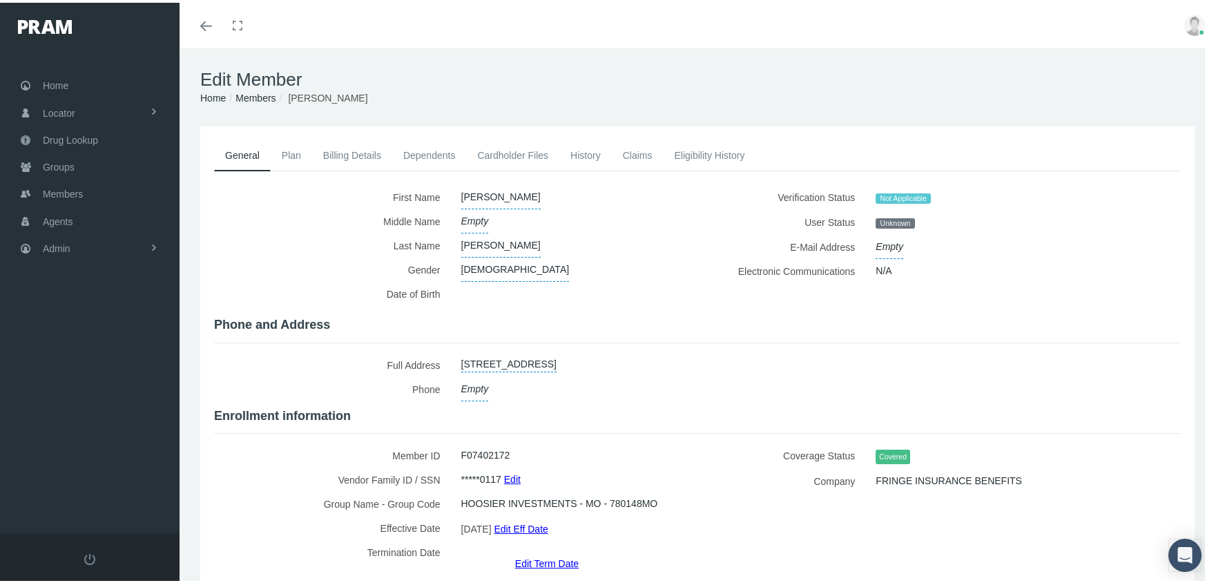
drag, startPoint x: 251, startPoint y: 98, endPoint x: 280, endPoint y: 93, distance: 28.7
click at [251, 98] on link "Members" at bounding box center [256, 95] width 40 height 11
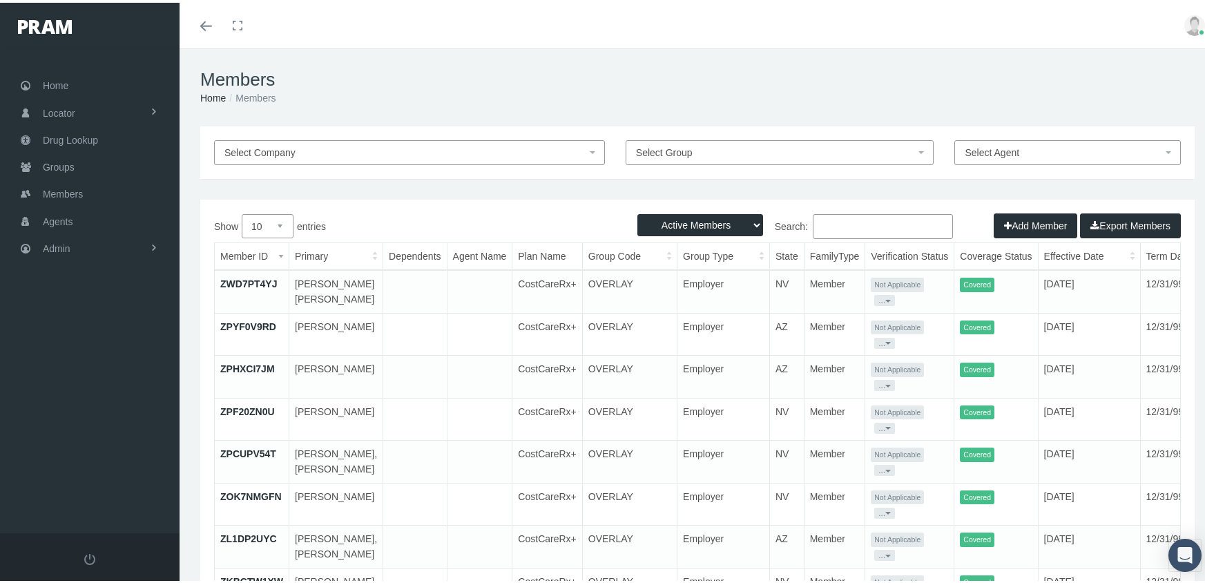
click at [1011, 222] on button "Add Member" at bounding box center [1036, 223] width 84 height 25
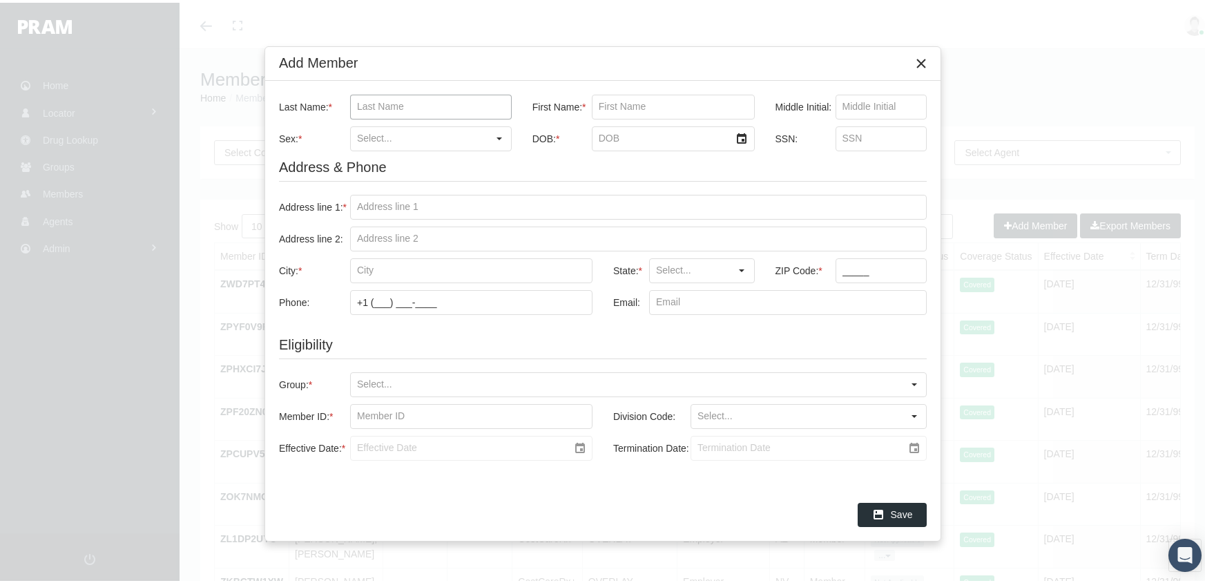
click at [385, 108] on input "Last Name: *" at bounding box center [431, 104] width 160 height 23
type input "[PERSON_NAME] [PERSON_NAME]"
type input "[PERSON_NAME]"
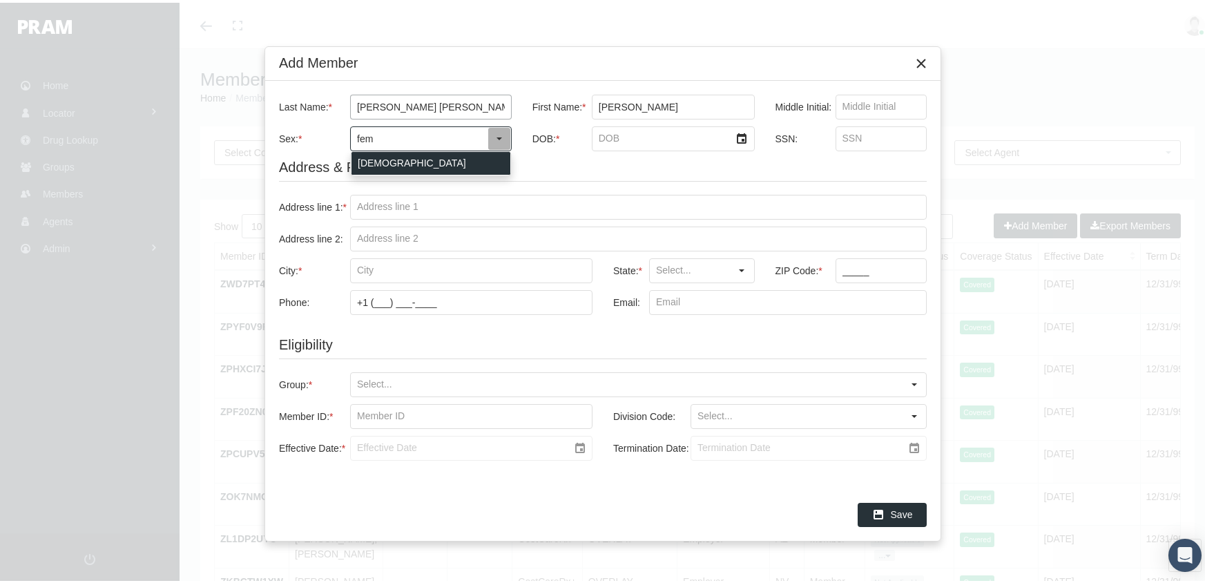
type input "[DEMOGRAPHIC_DATA]"
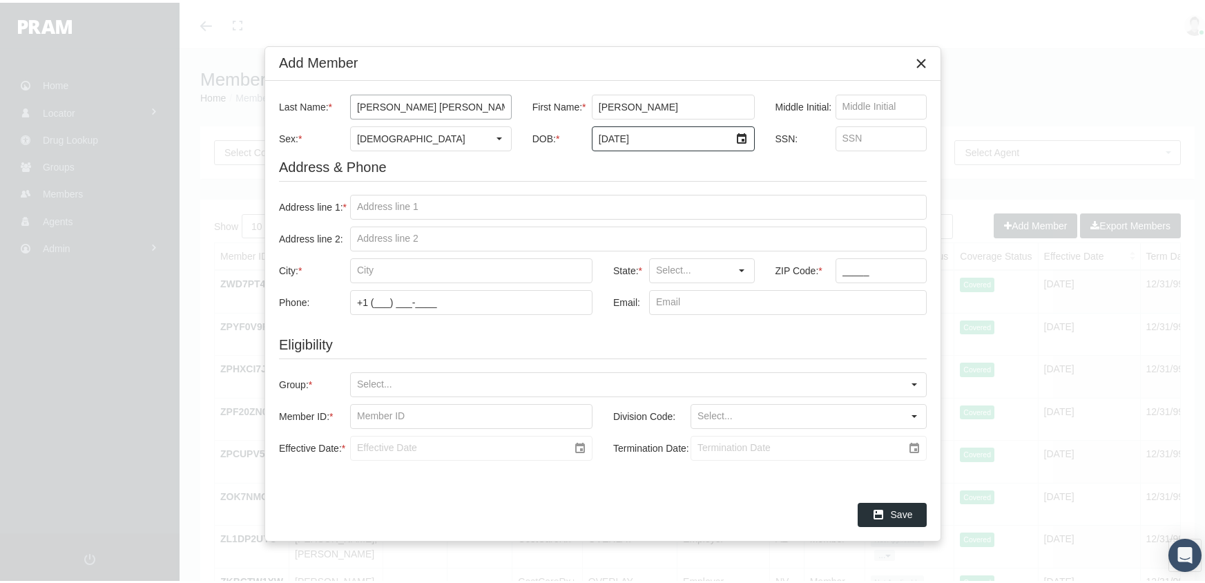
type input "[DATE]"
type input "197897481"
click at [374, 201] on input "Address line 1: *" at bounding box center [638, 204] width 575 height 23
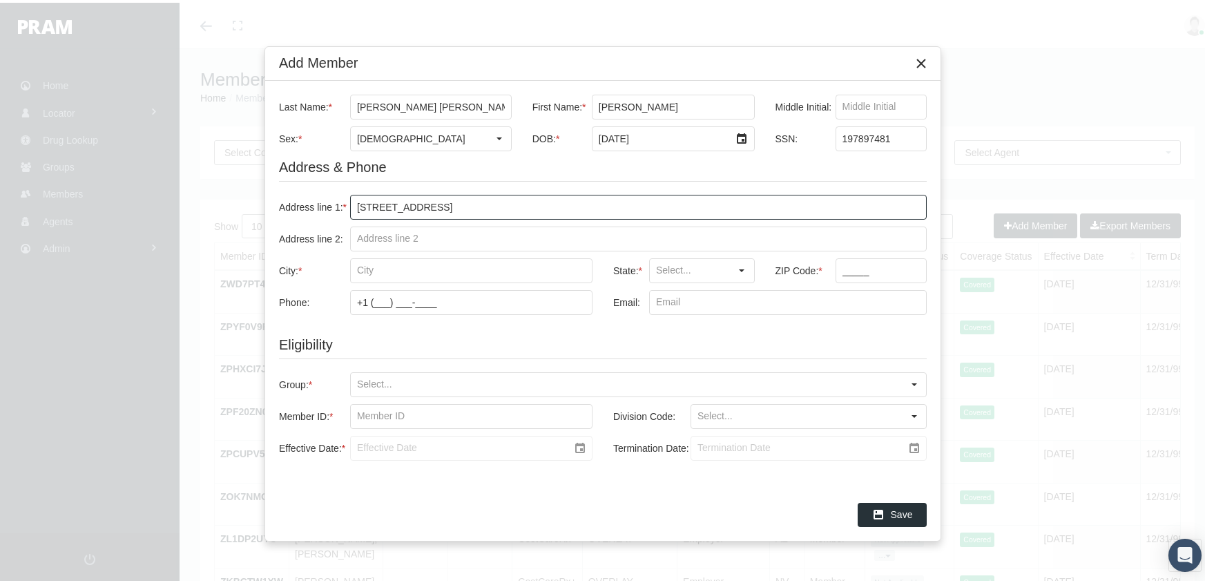
type input "[STREET_ADDRESS]"
type input "s"
type input "[GEOGRAPHIC_DATA]"
type input "KY"
type input "40216"
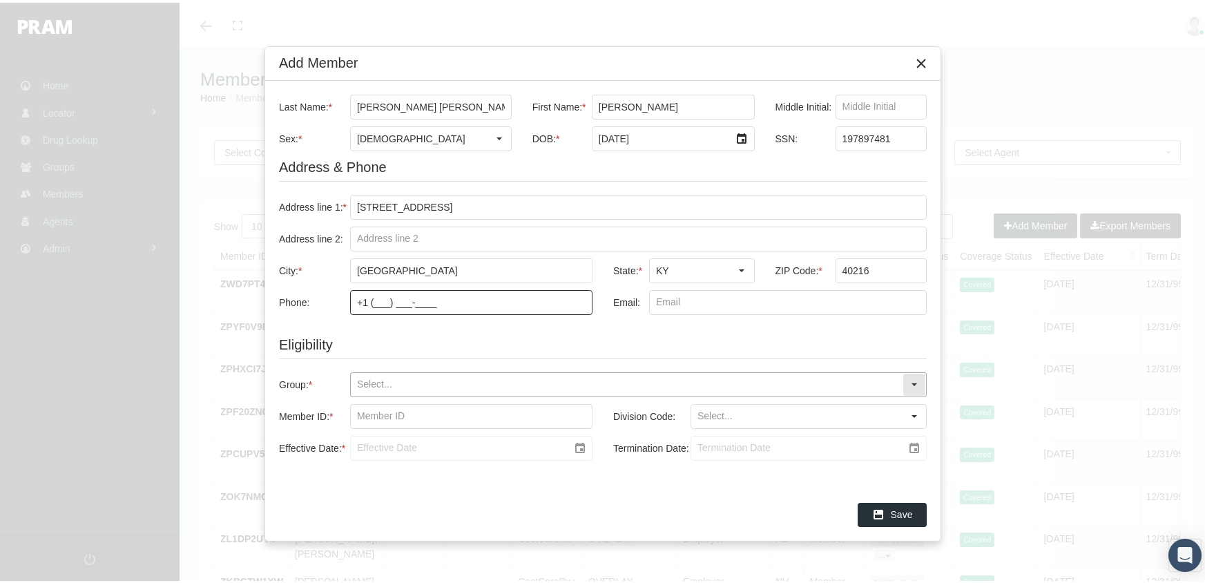
click at [398, 377] on input "Group: *" at bounding box center [627, 381] width 552 height 23
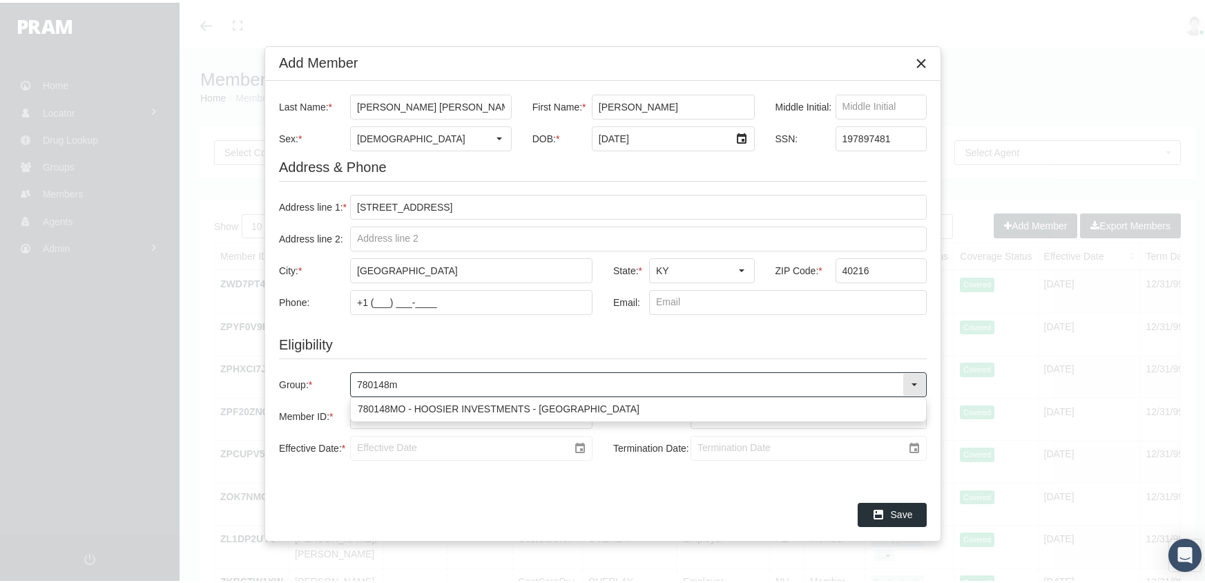
type input "780148mo"
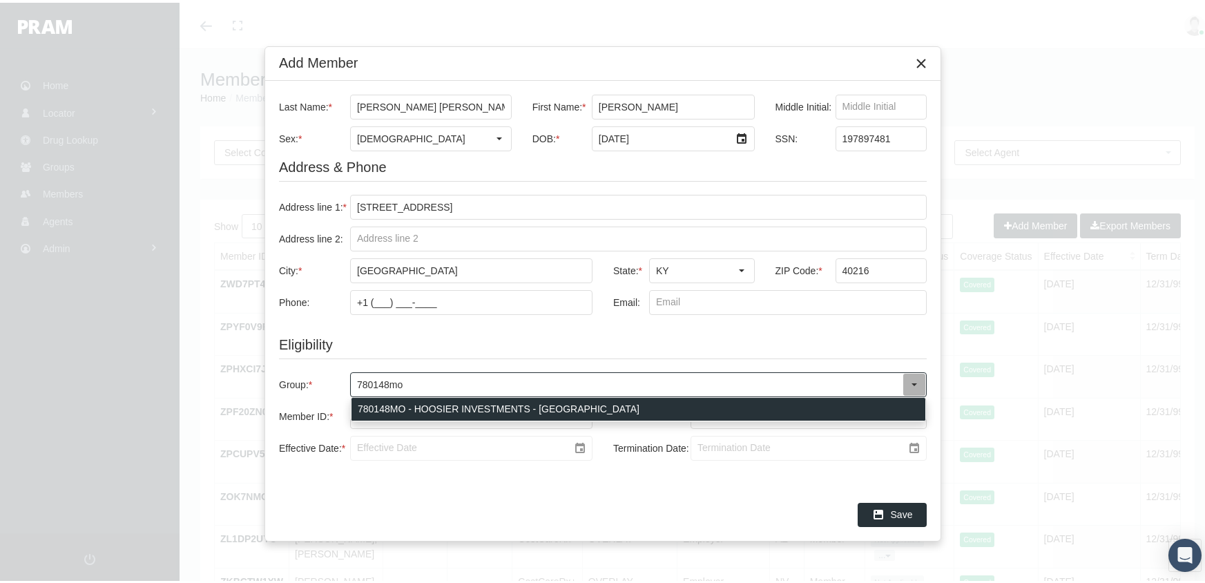
click at [441, 398] on div "780148MO - HOOSIER INVESTMENTS - MO" at bounding box center [639, 406] width 574 height 23
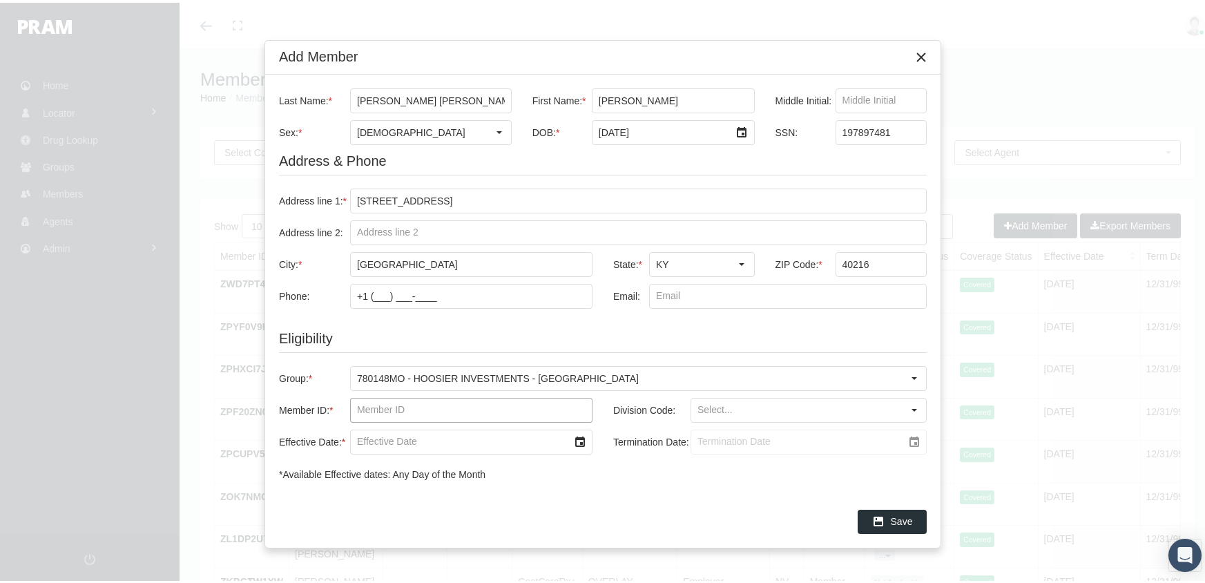
click at [356, 408] on input "Member ID: *" at bounding box center [471, 407] width 241 height 23
type input "f07921130"
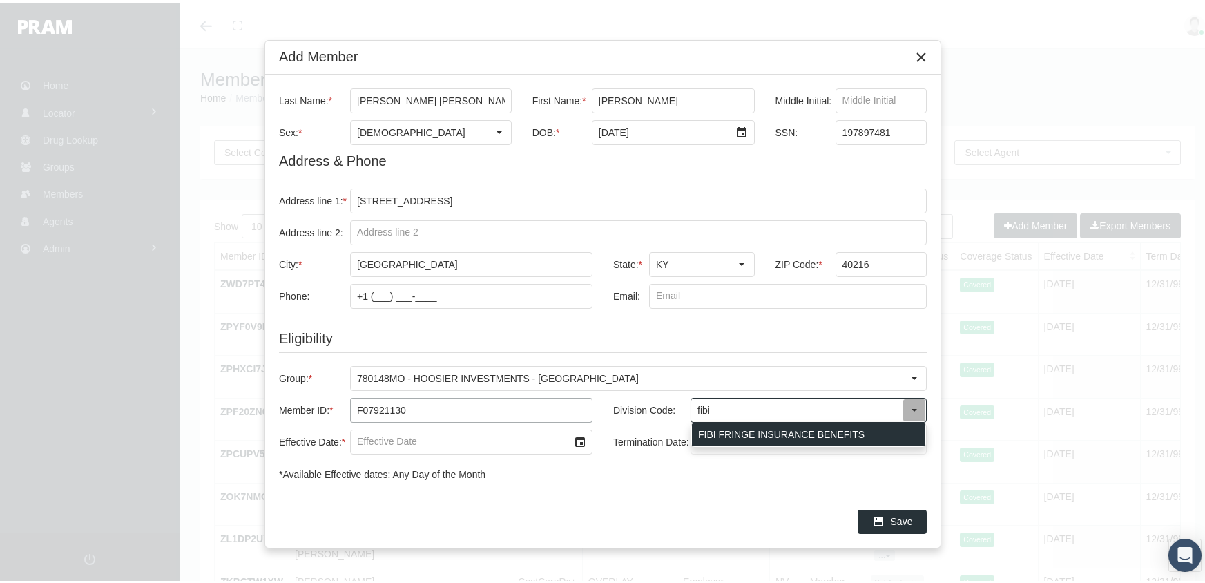
type input "FIBI FRINGE INSURANCE BENEFITS"
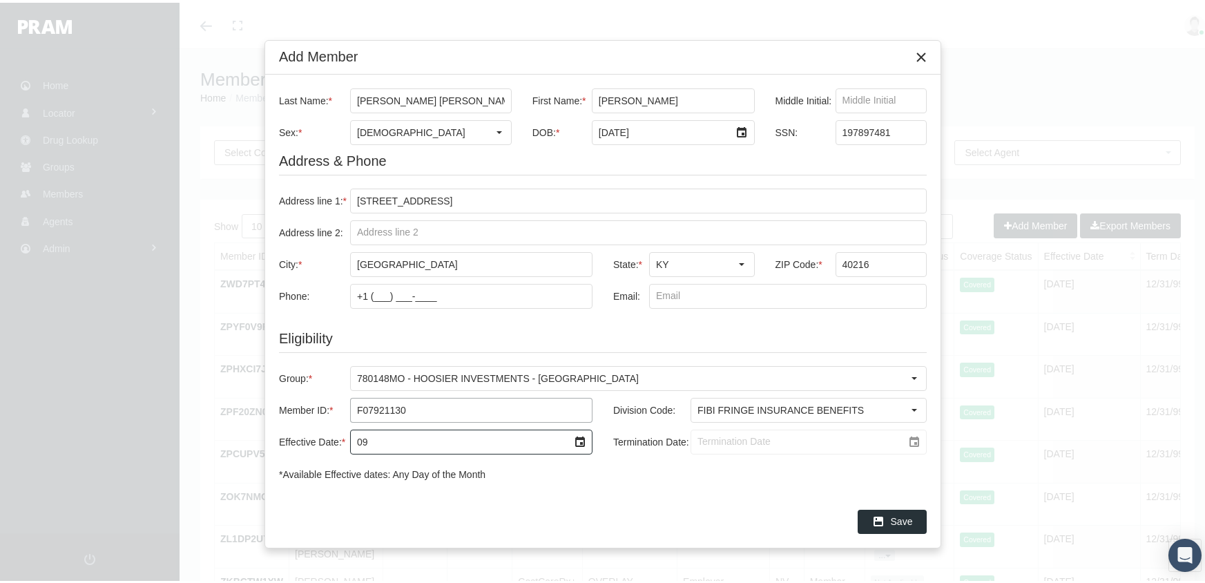
type input "0"
type input "08/19/2024"
drag, startPoint x: 693, startPoint y: 441, endPoint x: 742, endPoint y: 433, distance: 49.0
click at [693, 441] on input "Termination Date:" at bounding box center [796, 438] width 211 height 23
type input "[DATE]"
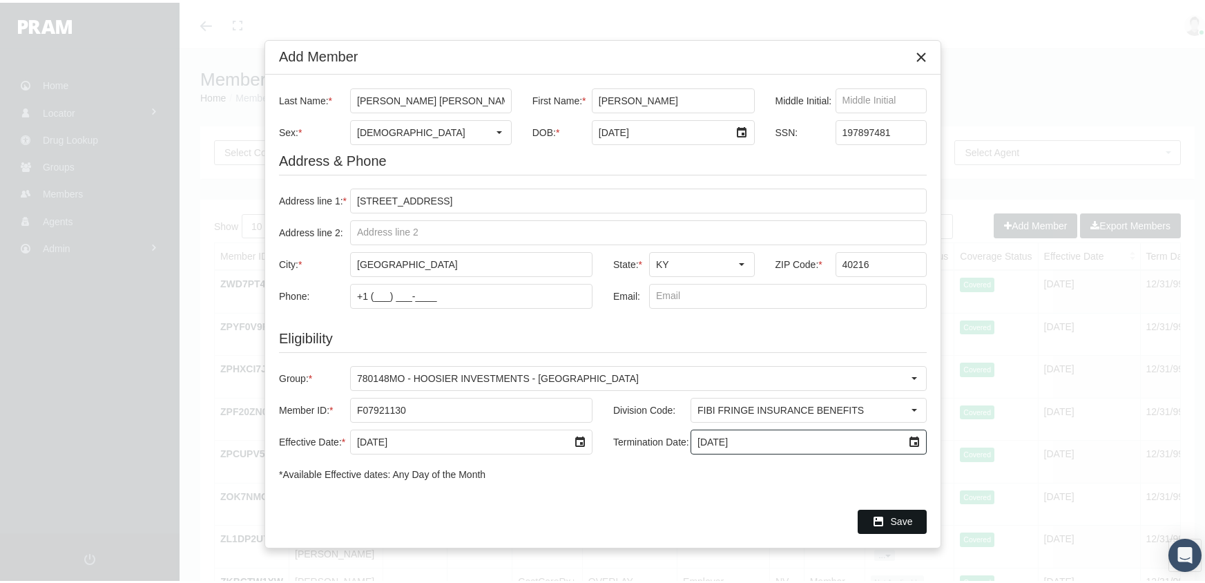
click at [893, 514] on span "Save" at bounding box center [902, 518] width 22 height 11
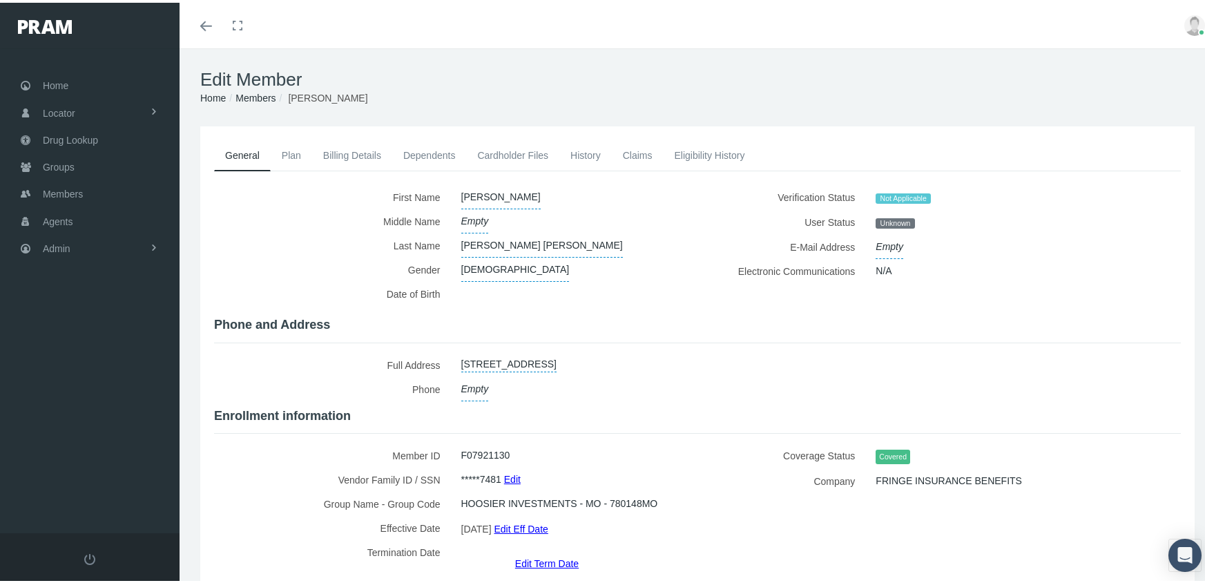
click at [253, 94] on link "Members" at bounding box center [256, 95] width 40 height 11
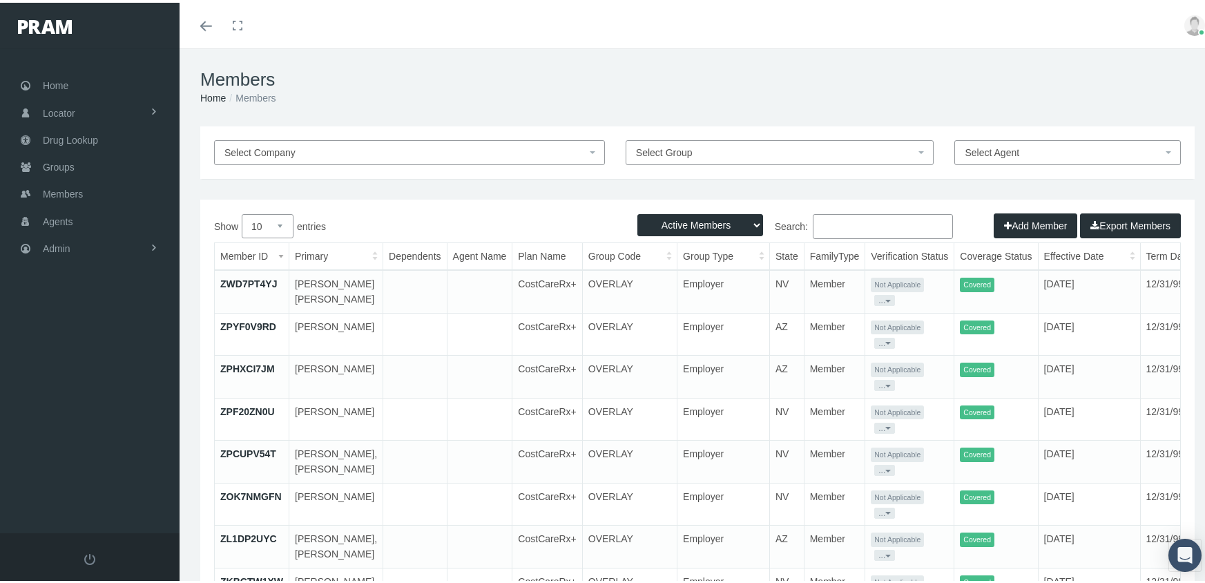
click at [1007, 218] on button "Add Member" at bounding box center [1036, 223] width 84 height 25
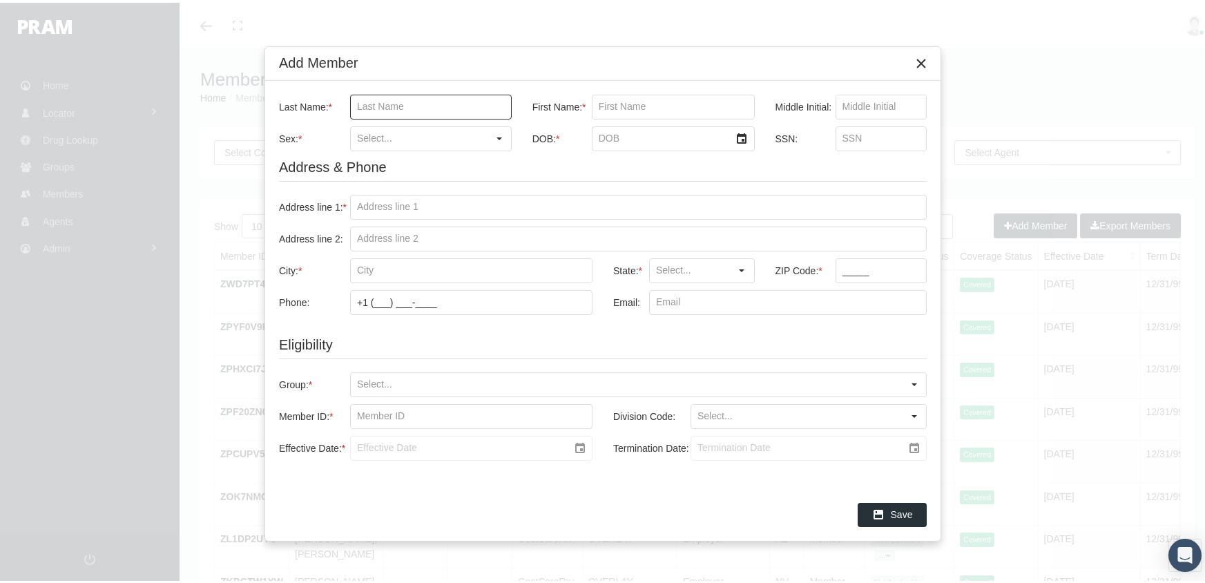
click at [392, 102] on input "Last Name: *" at bounding box center [431, 104] width 160 height 23
type input "[PERSON_NAME]"
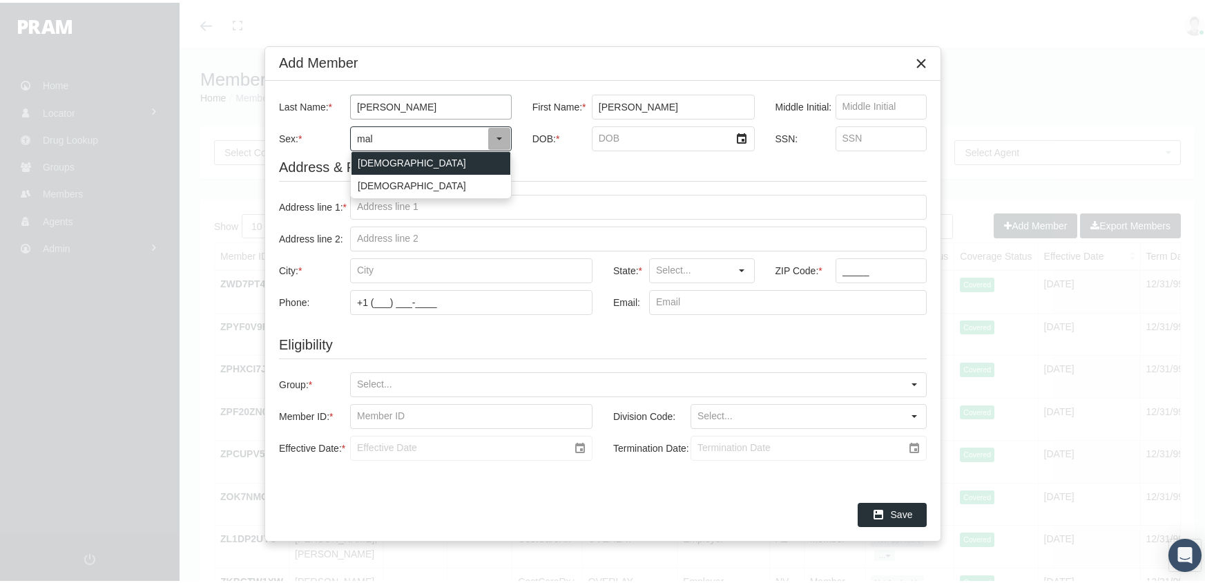
type input "[DEMOGRAPHIC_DATA]"
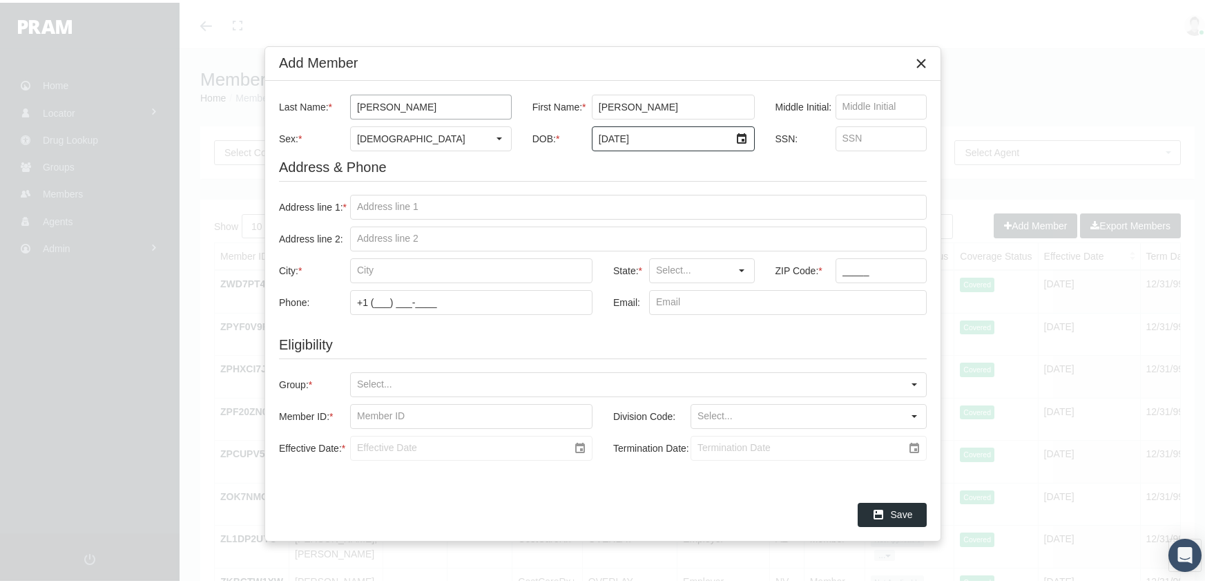
type input "7/28/1984"
type input "383030674"
click at [357, 204] on input "Address line 1: *" at bounding box center [638, 204] width 575 height 23
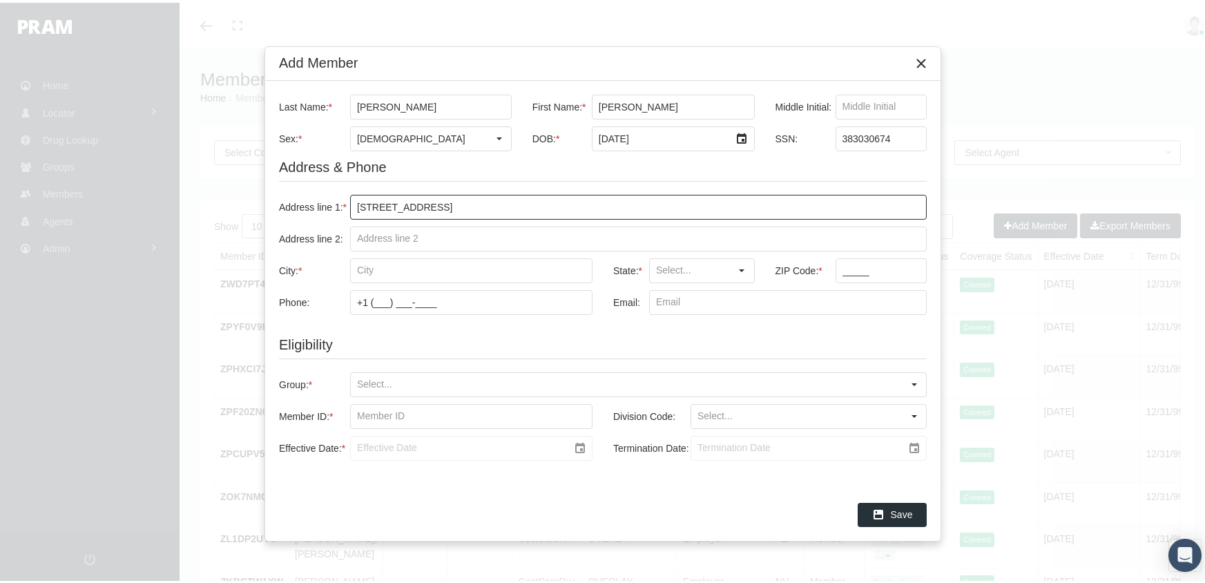
type input "[STREET_ADDRESS]"
type input "[GEOGRAPHIC_DATA]"
type input "KY"
type input "40210"
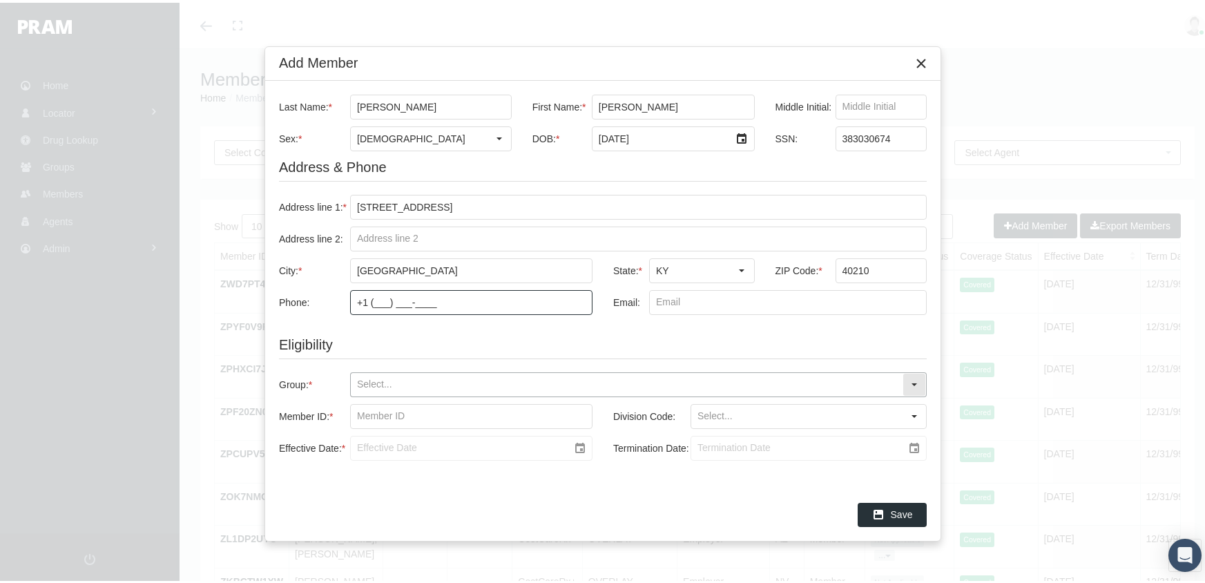
click at [355, 381] on input "Group: *" at bounding box center [627, 381] width 552 height 23
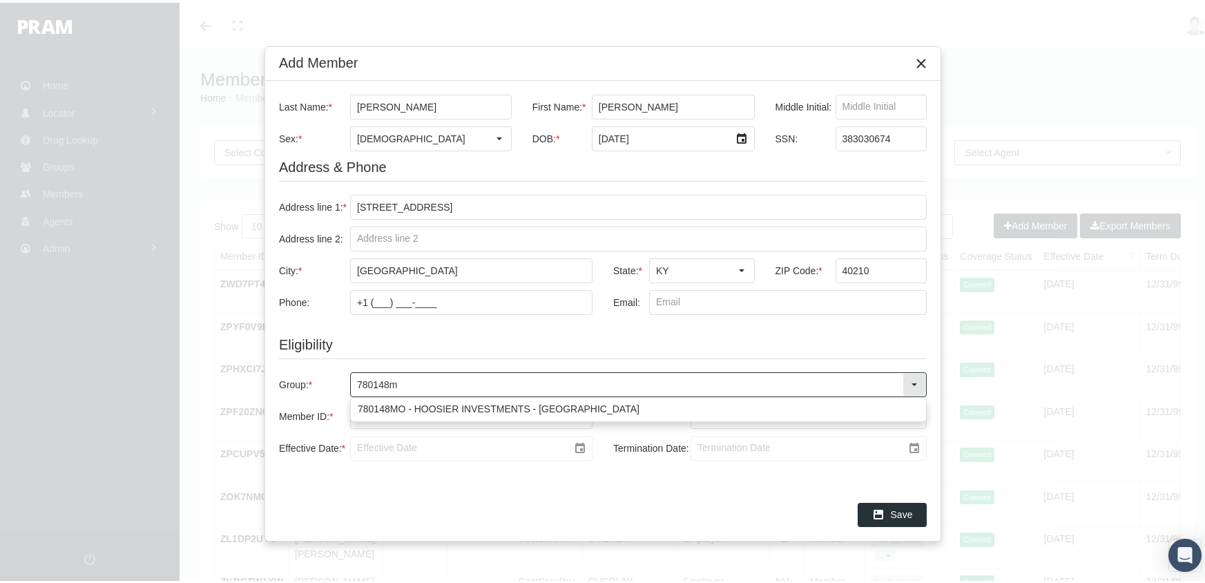
type input "780148mo"
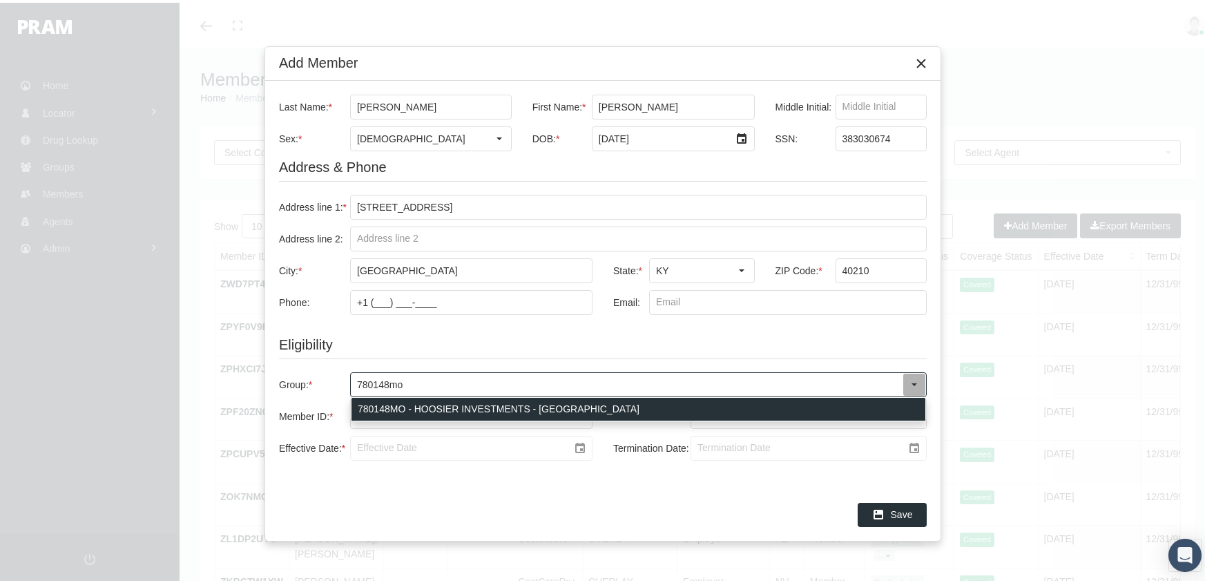
click at [451, 405] on div "780148MO - HOOSIER INVESTMENTS - [GEOGRAPHIC_DATA]" at bounding box center [639, 406] width 574 height 23
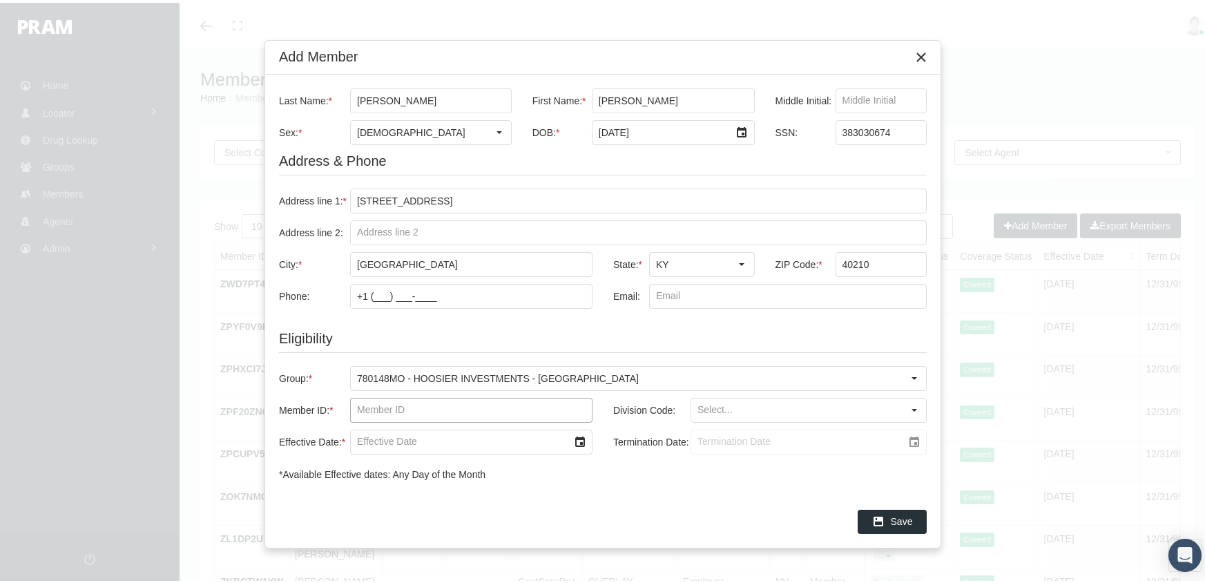
drag, startPoint x: 356, startPoint y: 409, endPoint x: 432, endPoint y: 381, distance: 80.4
click at [356, 409] on input "Member ID: *" at bounding box center [471, 407] width 241 height 23
type input "f08427200"
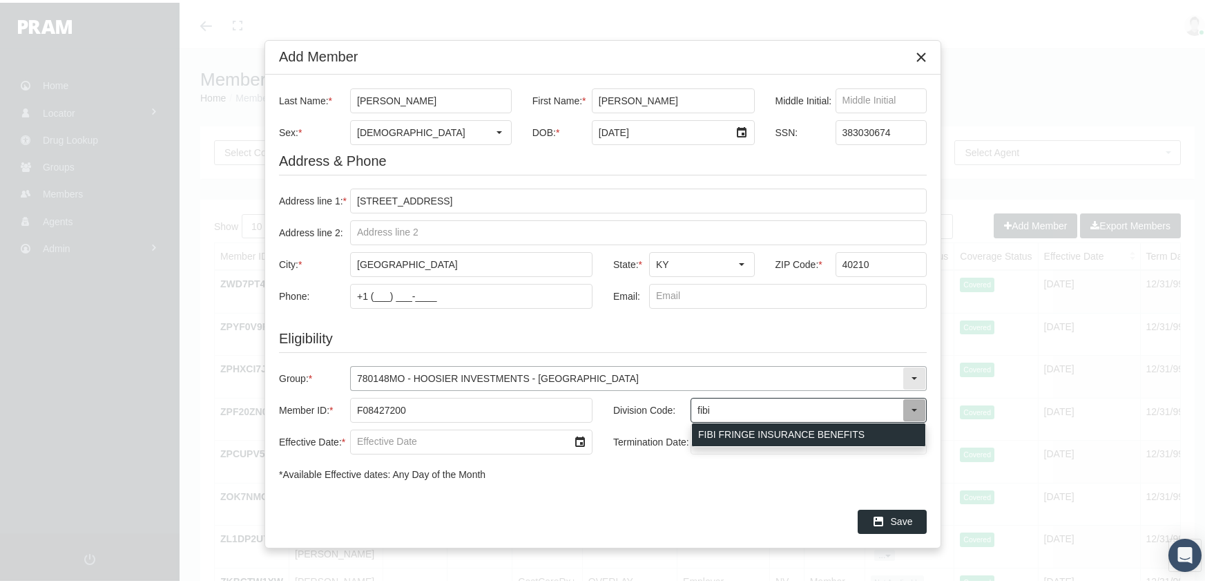
type input "FIBI FRINGE INSURANCE BENEFITS"
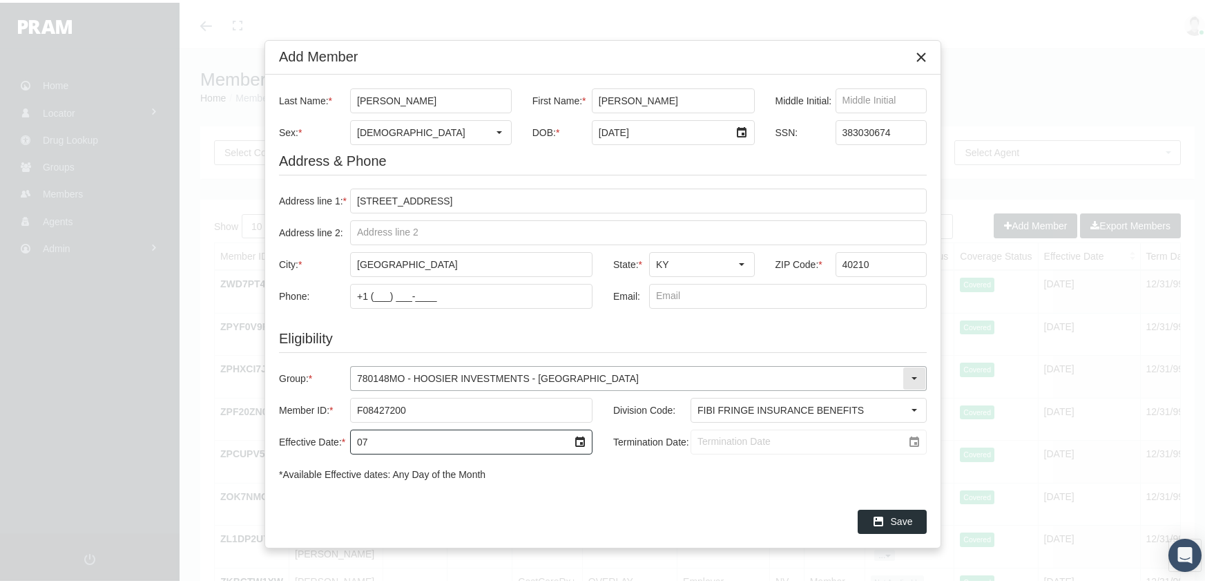
type input "0"
type input "01/06/2025"
click at [697, 436] on input "Termination Date:" at bounding box center [796, 438] width 211 height 23
type input "[DATE]"
click at [889, 515] on div "Save" at bounding box center [892, 519] width 68 height 23
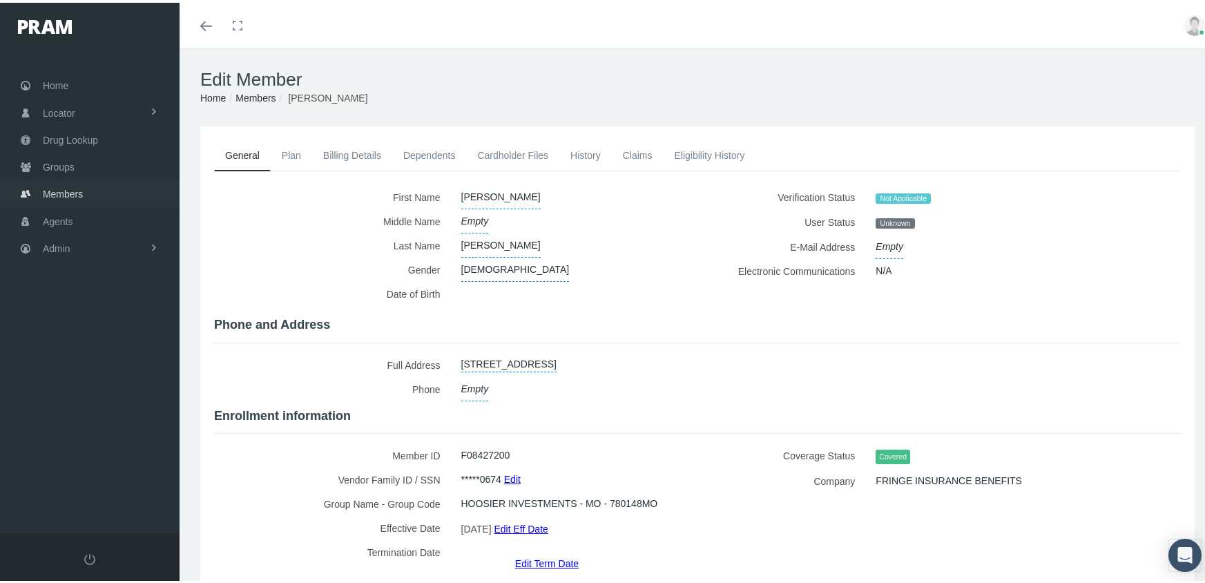
click at [72, 180] on span "Members" at bounding box center [63, 191] width 40 height 26
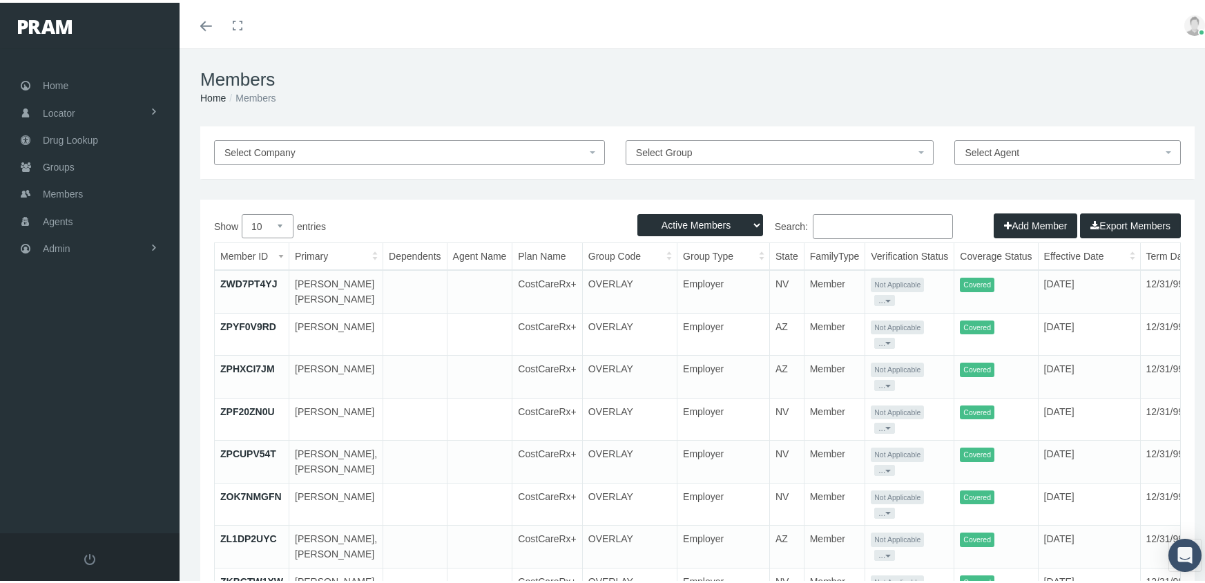
click at [1019, 221] on button "Add Member" at bounding box center [1036, 223] width 84 height 25
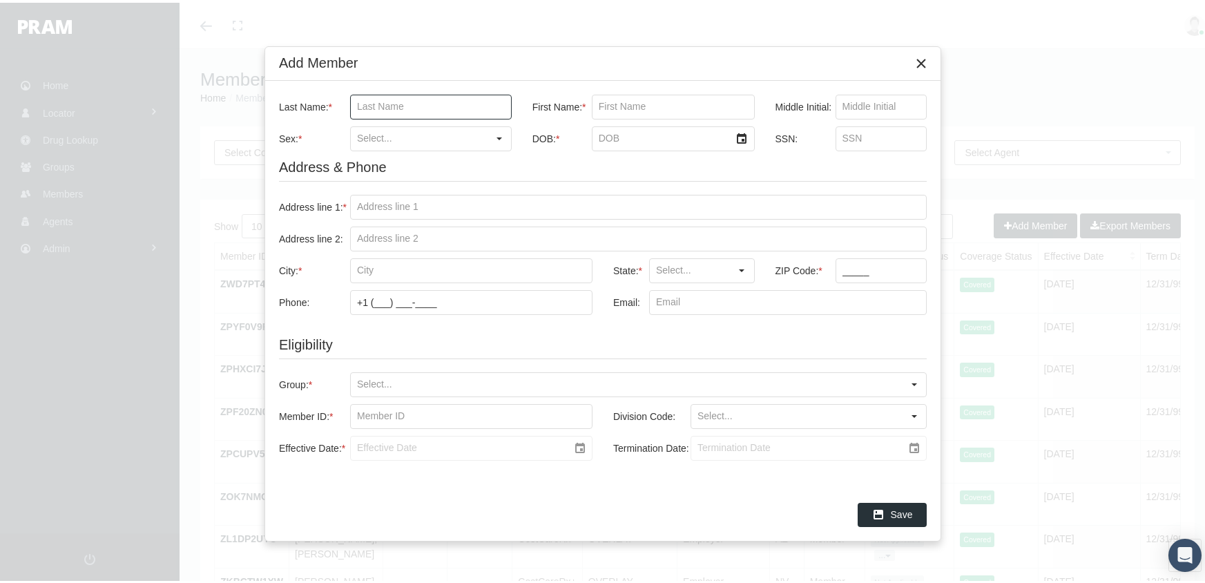
click at [401, 97] on input "Last Name: *" at bounding box center [431, 104] width 160 height 23
type input "[PERSON_NAME]"
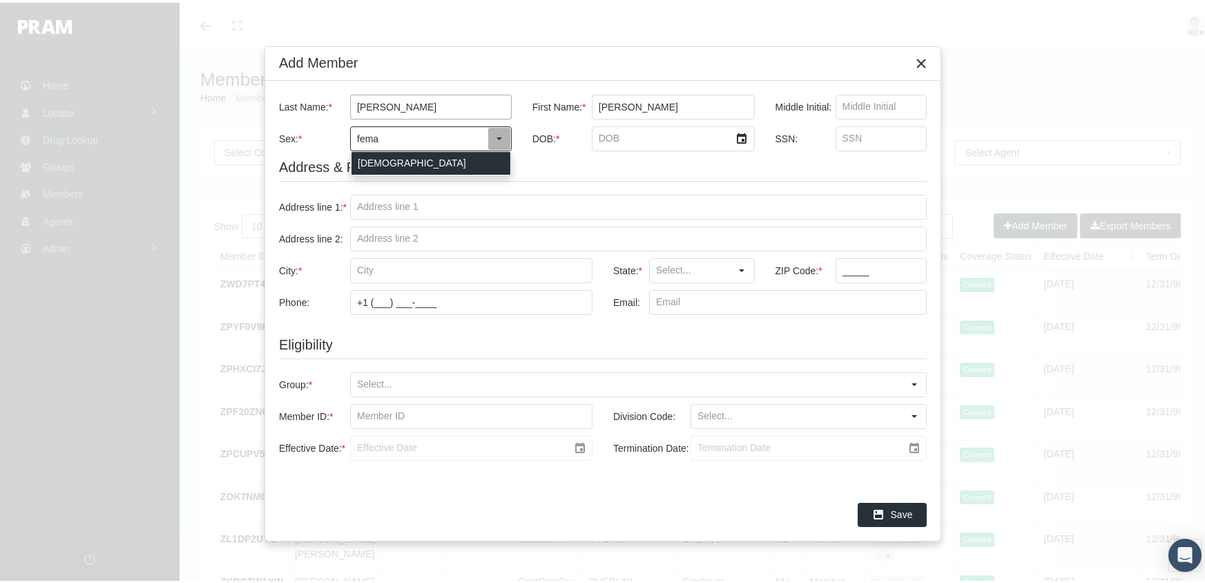
type input "[DEMOGRAPHIC_DATA]"
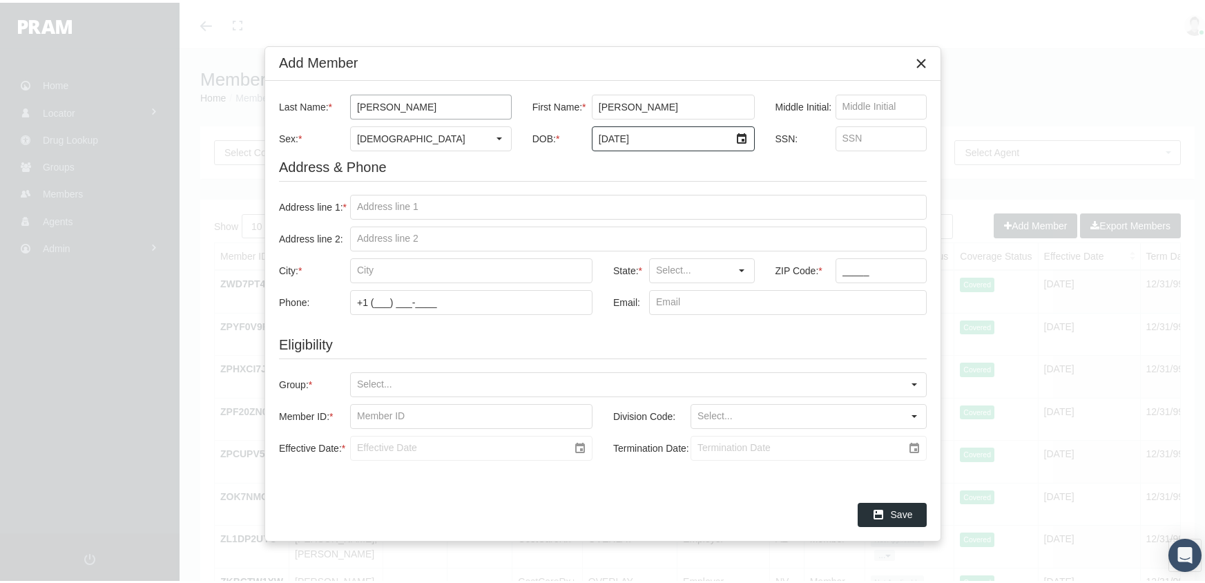
type input "[DATE]"
type input "492075469"
click at [353, 199] on input "Address line 1: *" at bounding box center [638, 204] width 575 height 23
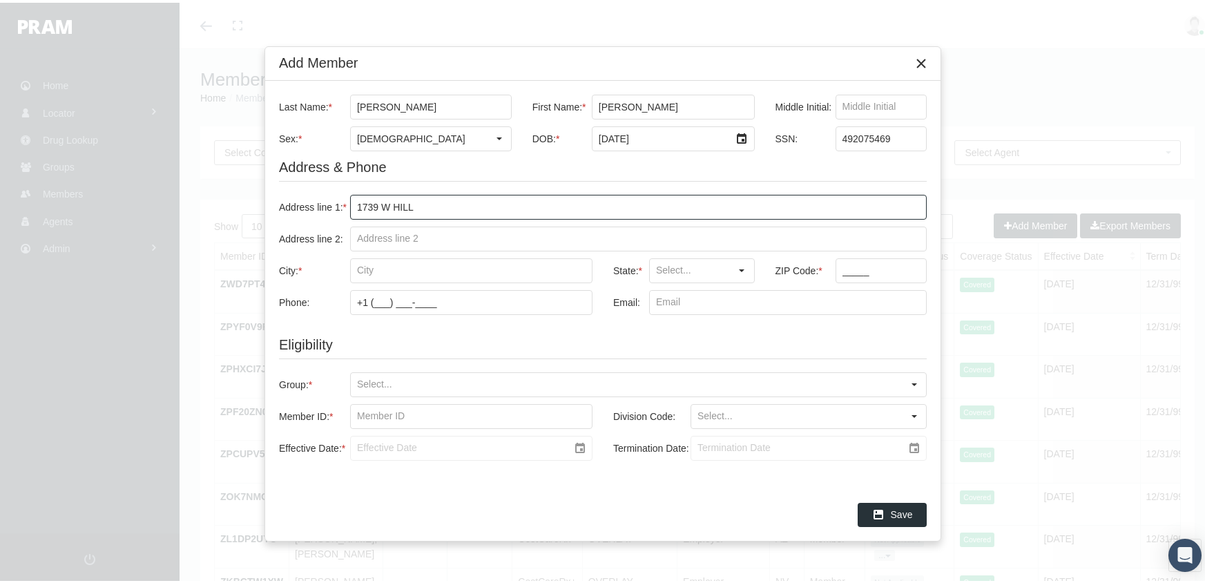
type input "[STREET_ADDRESS]"
type input "[GEOGRAPHIC_DATA]"
type input "KY"
type input "40210"
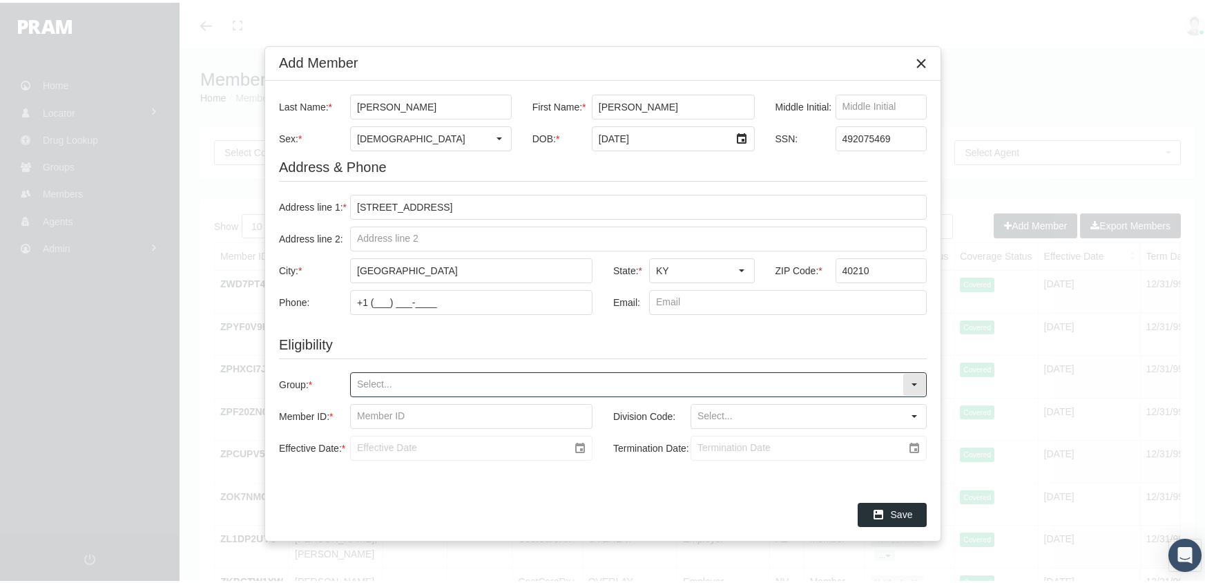
click at [356, 378] on input "Group: *" at bounding box center [627, 381] width 552 height 23
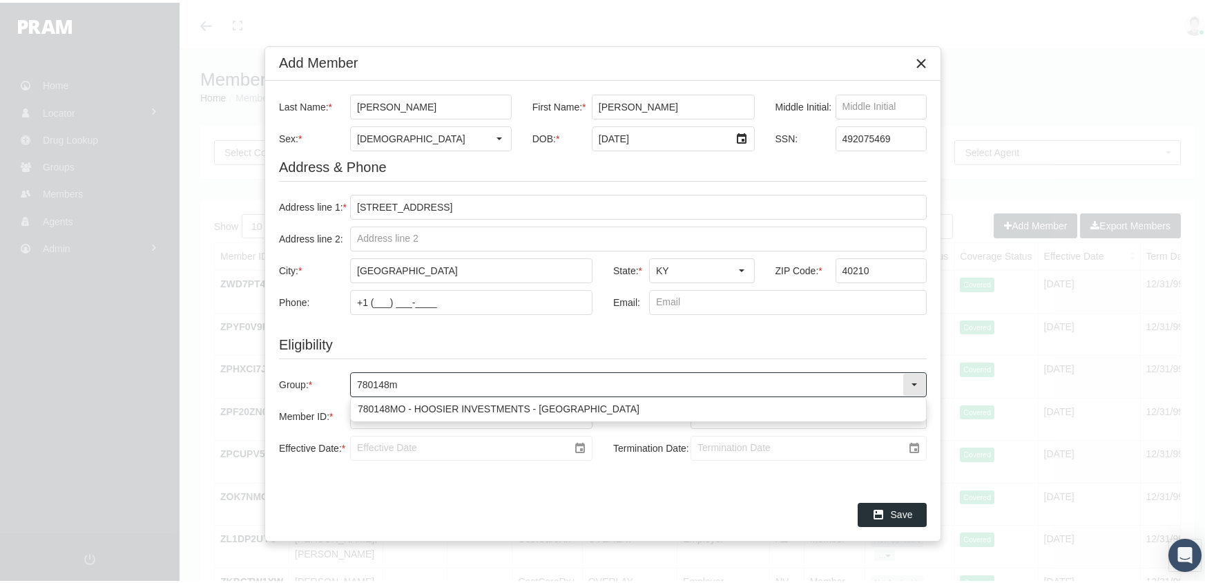
type input "780148mo"
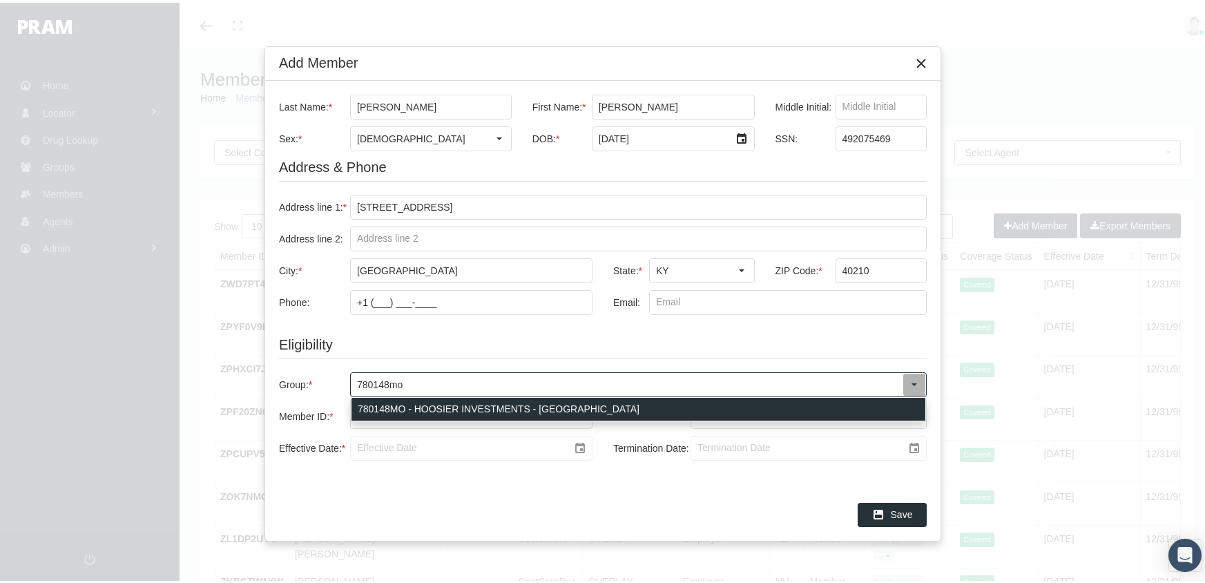
click at [440, 398] on div "780148MO - HOOSIER INVESTMENTS - [GEOGRAPHIC_DATA]" at bounding box center [639, 406] width 574 height 23
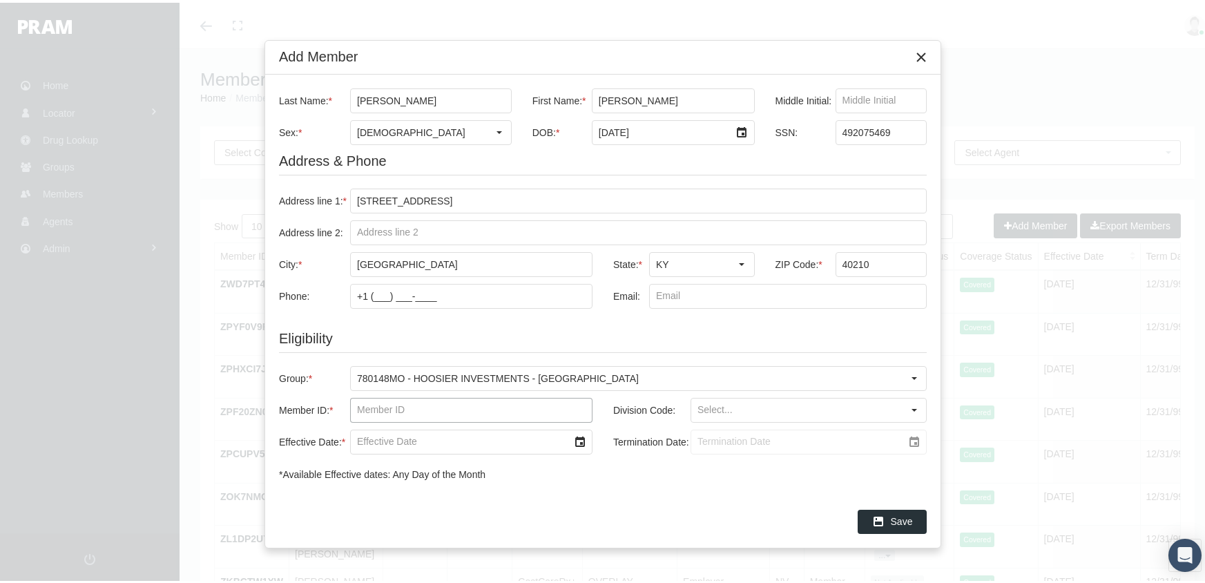
drag, startPoint x: 356, startPoint y: 408, endPoint x: 385, endPoint y: 398, distance: 31.5
click at [356, 408] on input "Member ID: *" at bounding box center [471, 407] width 241 height 23
type input "f08427227"
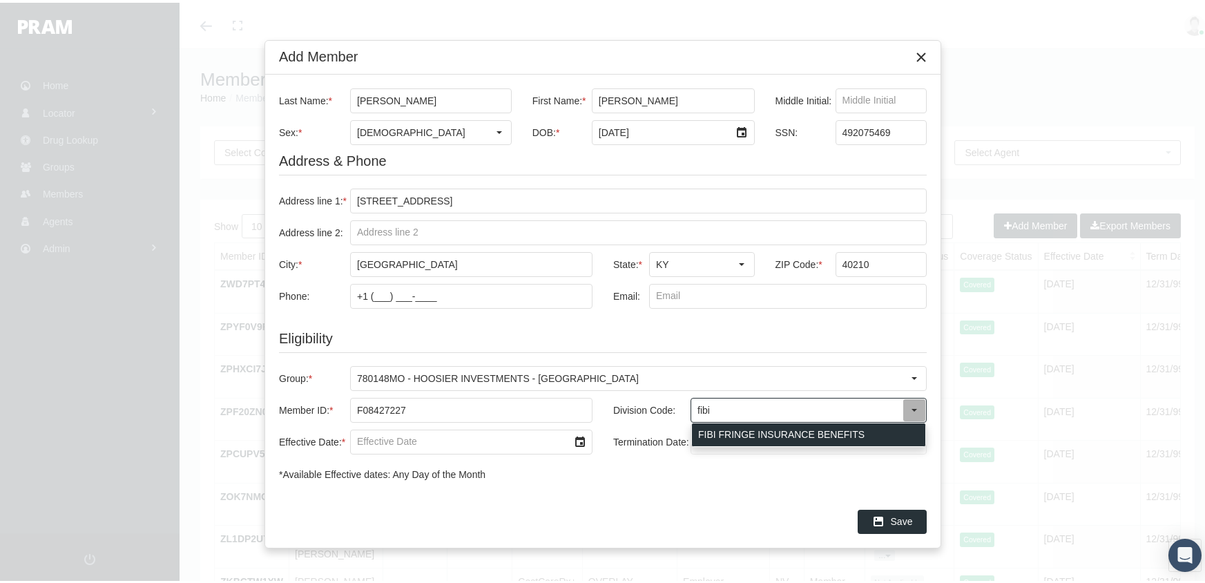
type input "FIBI FRINGE INSURANCE BENEFITS"
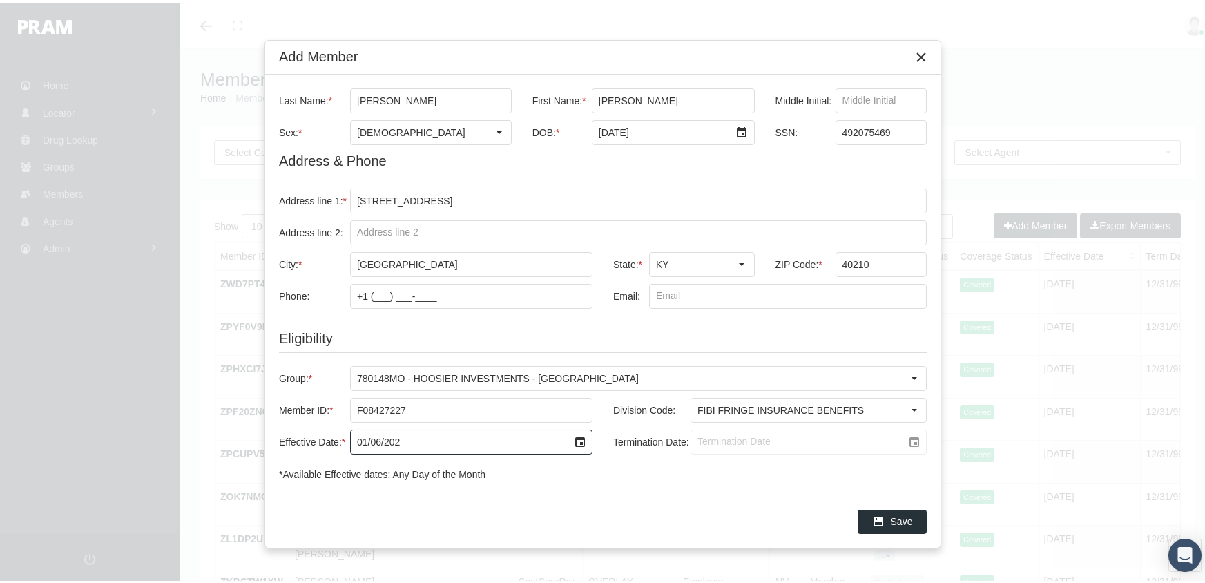
type input "[DATE]"
click at [698, 439] on input "Termination Date:" at bounding box center [796, 438] width 211 height 23
type input "[DATE]"
click at [889, 508] on div "Save" at bounding box center [892, 519] width 68 height 23
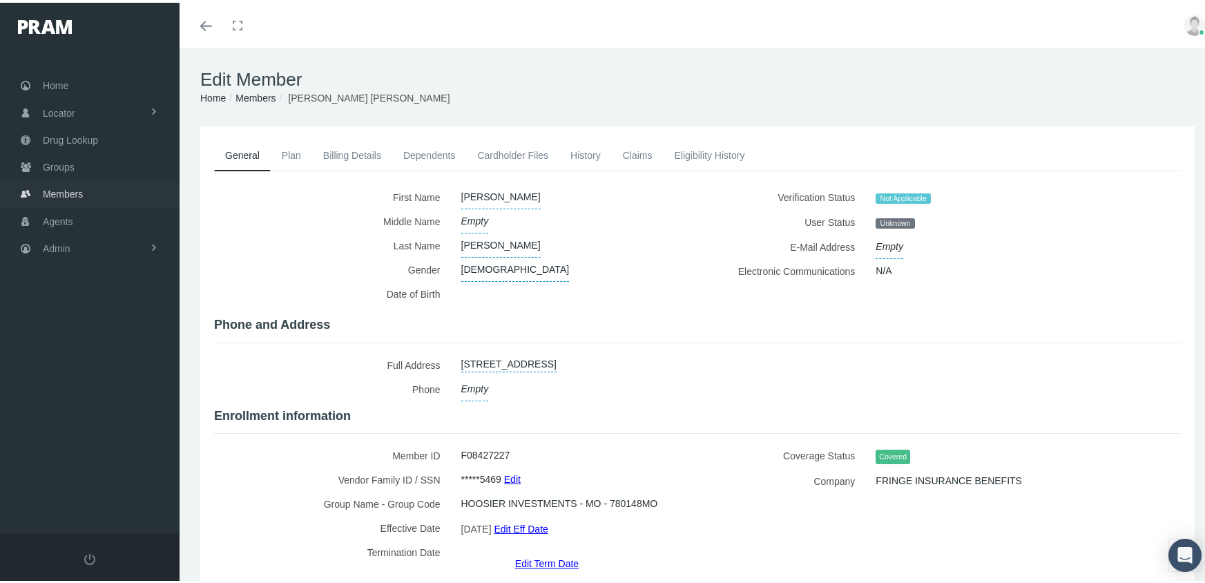
click at [51, 185] on span "Members" at bounding box center [63, 191] width 40 height 26
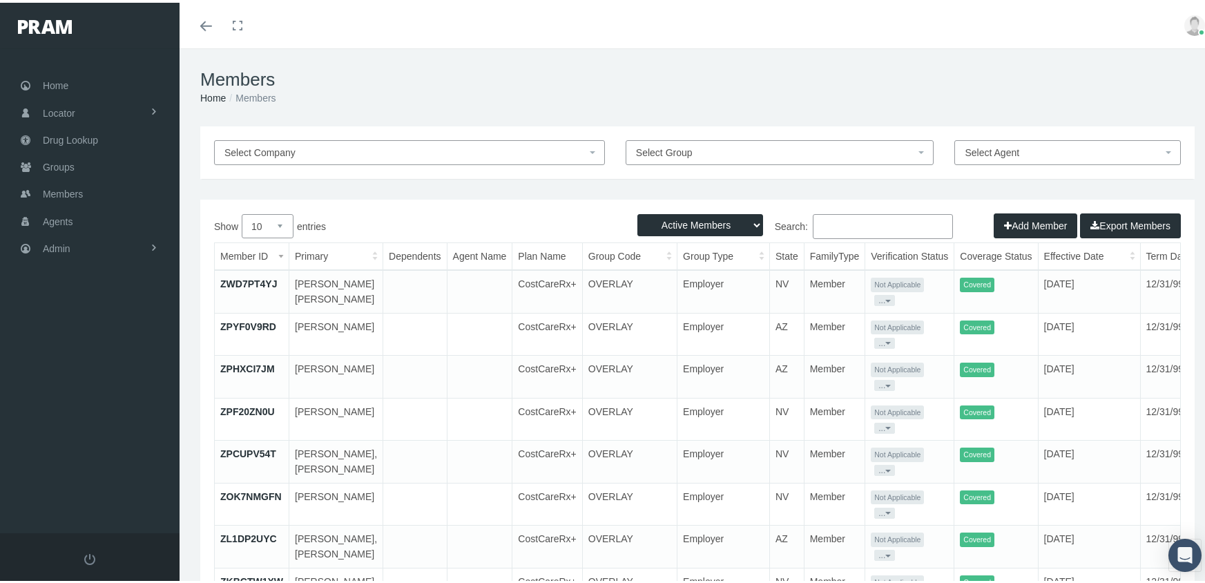
click at [1028, 224] on button "Add Member" at bounding box center [1036, 223] width 84 height 25
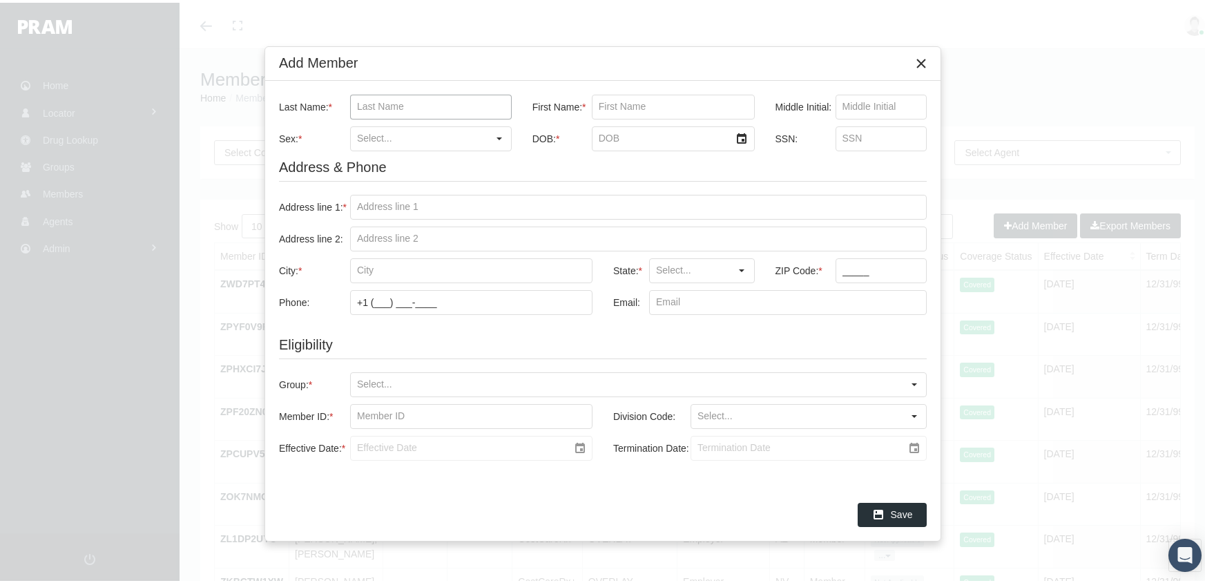
drag, startPoint x: 352, startPoint y: 106, endPoint x: 448, endPoint y: 97, distance: 96.4
click at [353, 106] on input "Last Name: *" at bounding box center [431, 104] width 160 height 23
type input "estrada guerrero"
type input "eduardo"
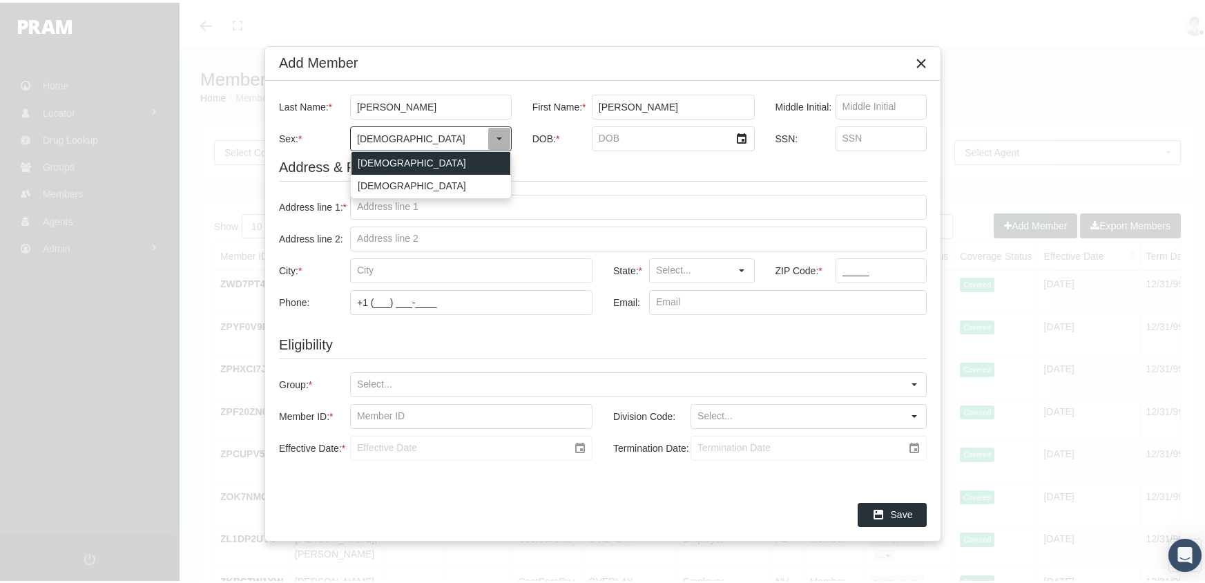
type input "[DEMOGRAPHIC_DATA]"
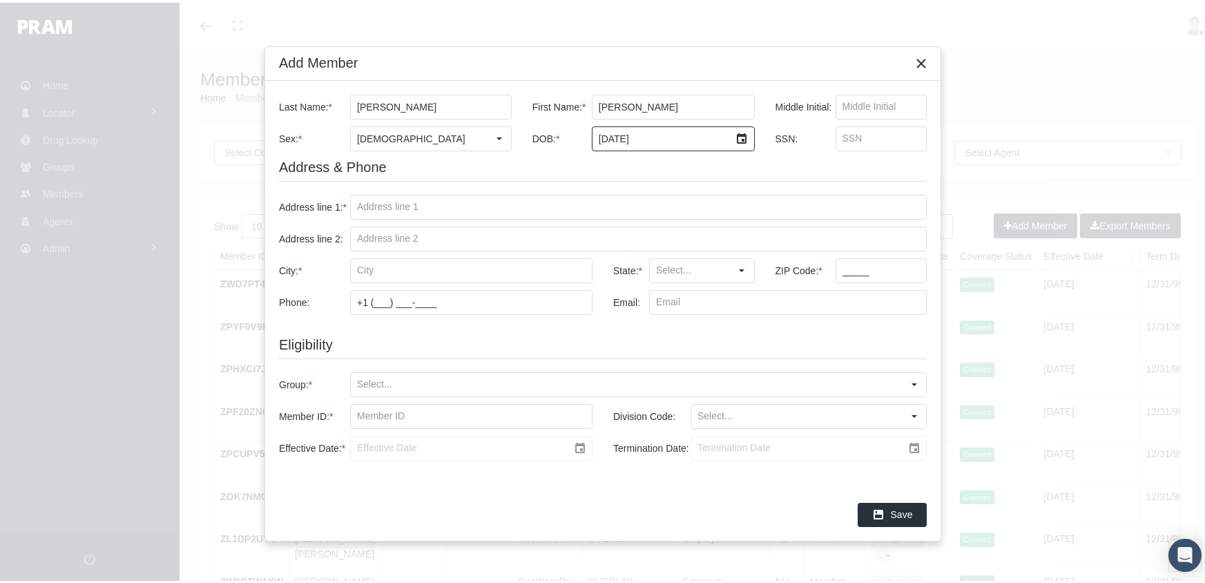
type input "12/30/1977"
type input "663771906"
click at [356, 205] on input "Address line 1: *" at bounding box center [638, 204] width 575 height 23
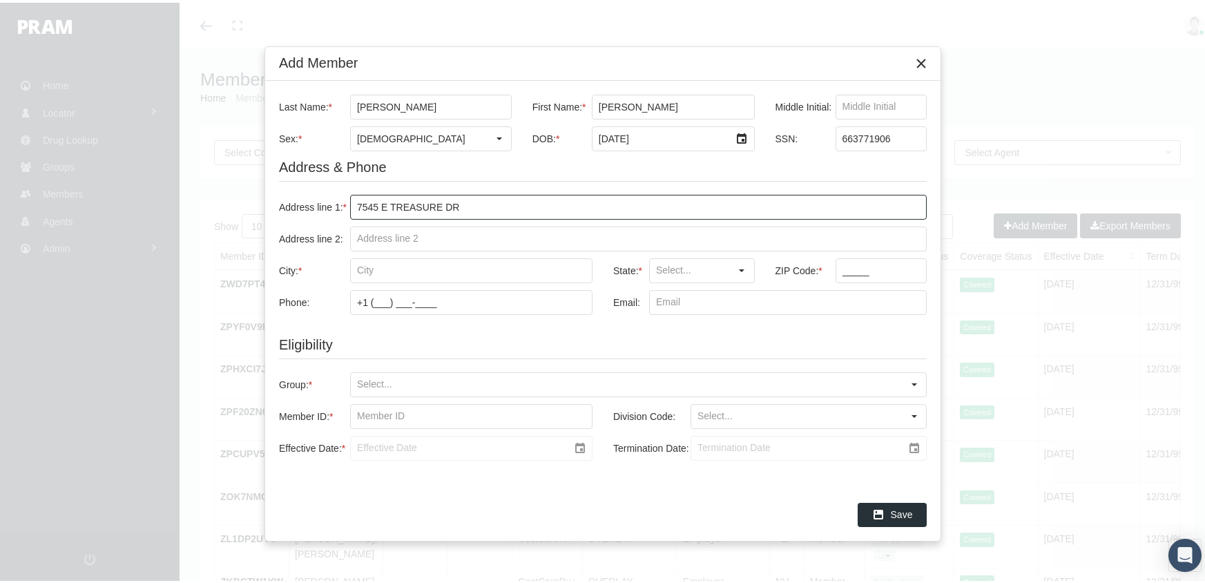
type input "7545 e treasure dr"
type input "apt 4d"
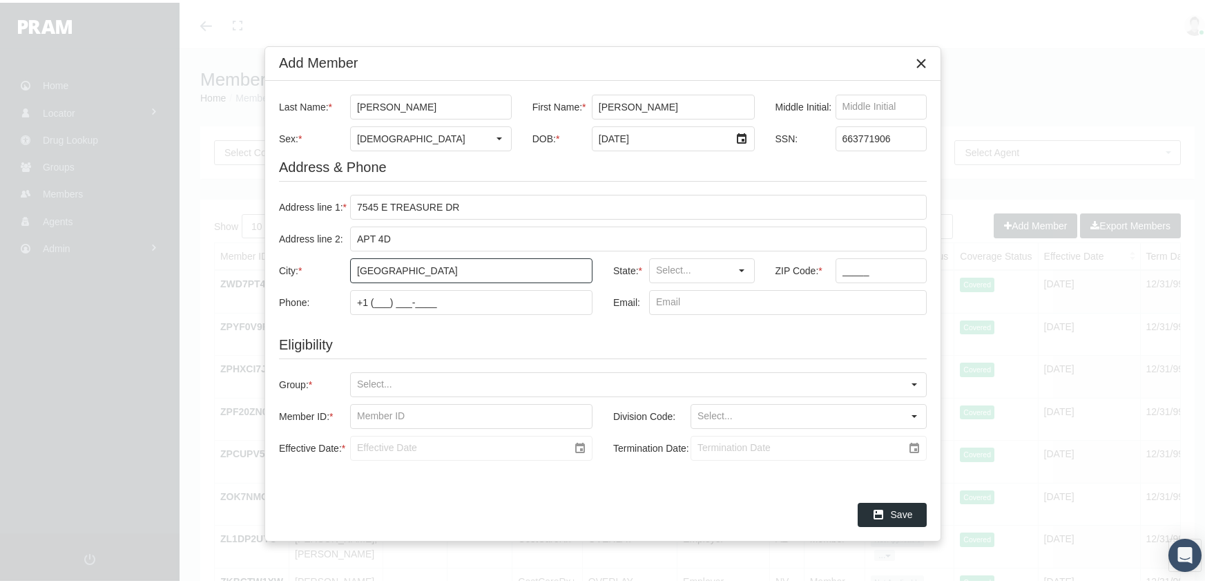
type input "miami beach"
type input "FL"
type input "33141"
click at [365, 377] on input "Group: *" at bounding box center [627, 381] width 552 height 23
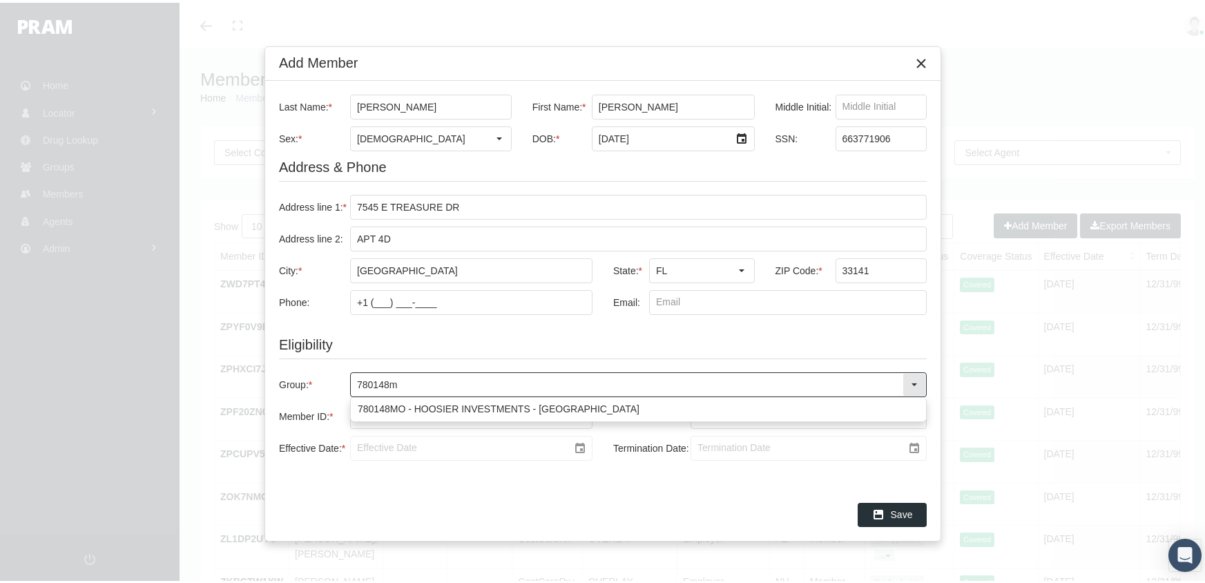
type input "780148mo"
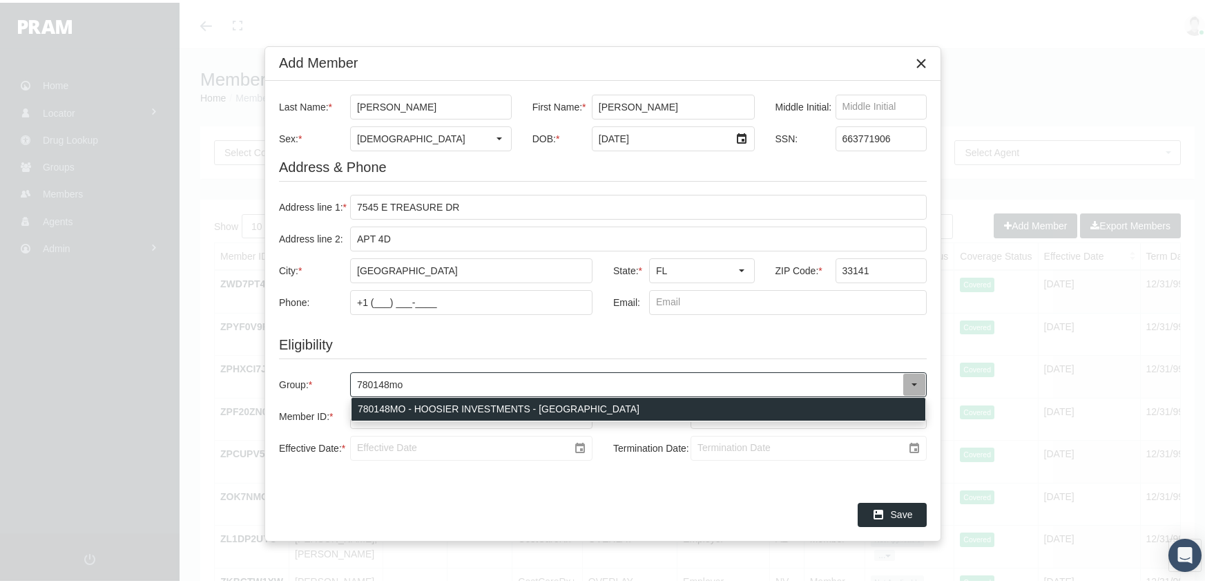
click at [552, 404] on div "780148MO - HOOSIER INVESTMENTS - MO" at bounding box center [639, 406] width 574 height 23
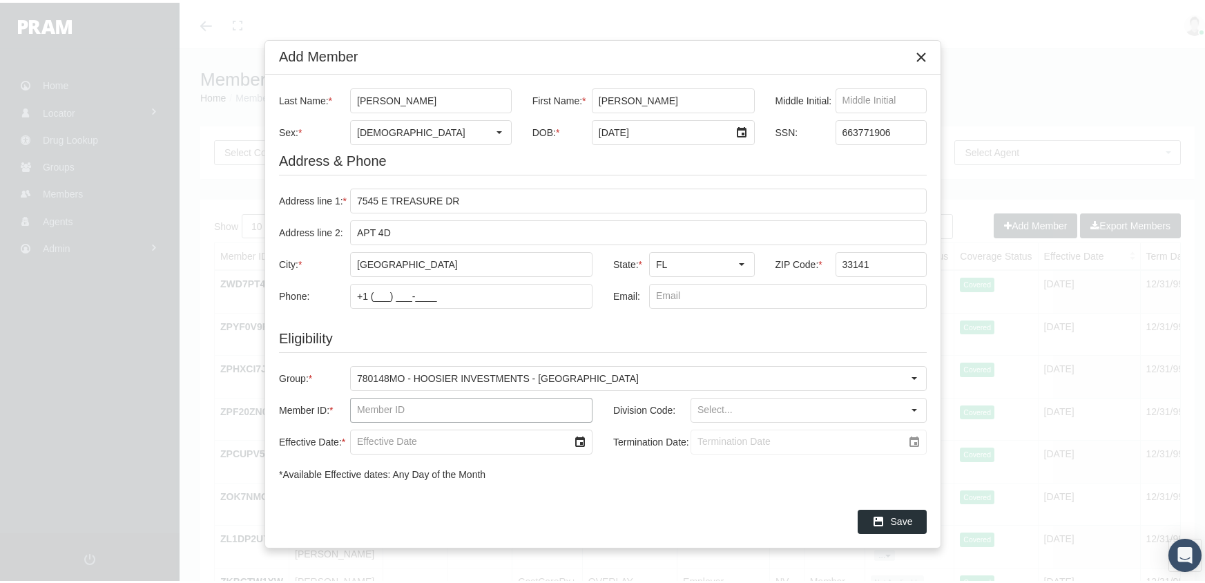
drag, startPoint x: 353, startPoint y: 412, endPoint x: 597, endPoint y: 349, distance: 252.6
click at [366, 410] on input "Member ID: *" at bounding box center [471, 407] width 241 height 23
type input "f08478899"
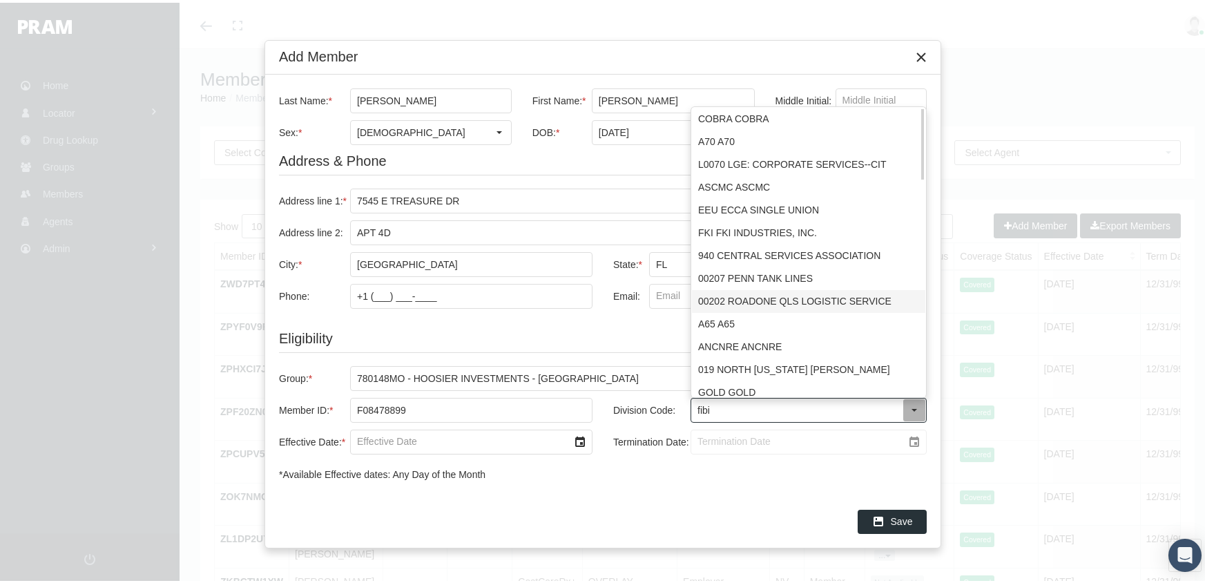
type input "fibi"
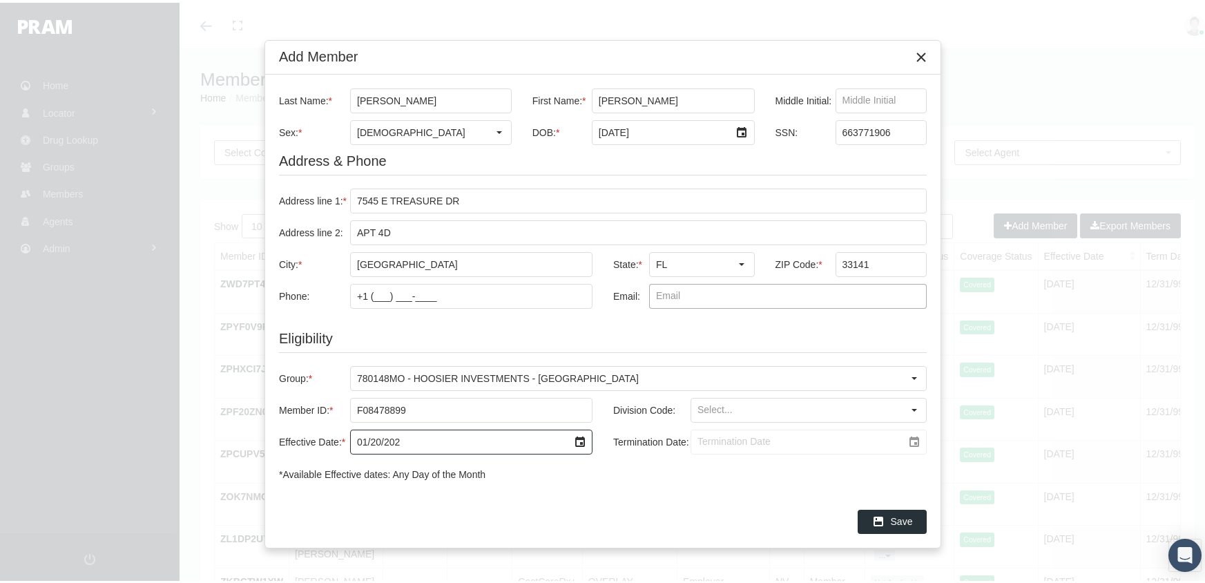
type input "[DATE]"
click at [699, 432] on input "Termination Date:" at bounding box center [796, 438] width 211 height 23
type input "[DATE]"
click at [891, 519] on div "Save" at bounding box center [892, 519] width 68 height 23
